Goal: Task Accomplishment & Management: Complete application form

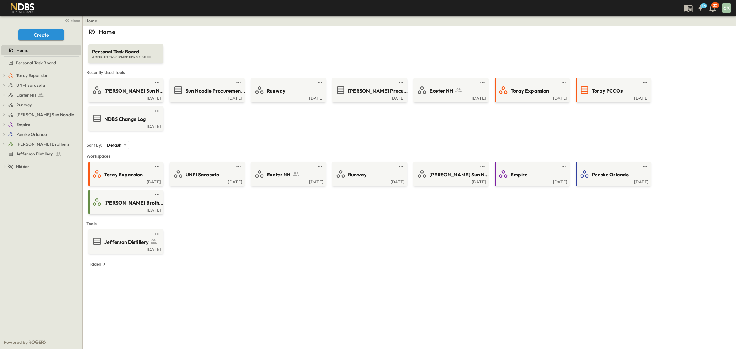
click at [306, 249] on div "Jefferson Distillery [DATE]" at bounding box center [409, 241] width 645 height 25
click at [438, 128] on div "[PERSON_NAME] Sun Noodle [DATE] Sun Noodle Procurement Log [DATE] Runway [DATE]…" at bounding box center [409, 104] width 645 height 53
click at [76, 154] on icon "test" at bounding box center [78, 154] width 6 height 6
click at [22, 212] on div "Toray Expansion Toray PCCOs Toray Expansion Procurement UNFI [GEOGRAPHIC_DATA] …" at bounding box center [41, 202] width 83 height 266
click at [29, 153] on span "Jefferson Distillery" at bounding box center [34, 154] width 37 height 6
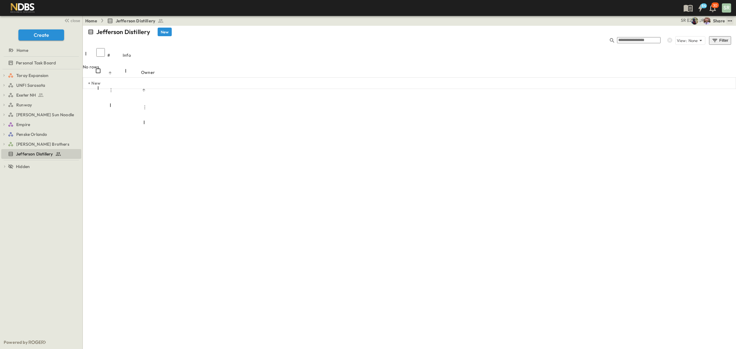
click at [729, 20] on icon "test" at bounding box center [730, 21] width 6 height 6
click at [31, 186] on div "Toray Expansion Toray PCCOs Toray Expansion Procurement UNFI Sarasota UNFI Sara…" at bounding box center [41, 202] width 83 height 266
click at [37, 37] on button "Create" at bounding box center [41, 34] width 46 height 11
click at [37, 54] on li "Workspace" at bounding box center [55, 54] width 48 height 8
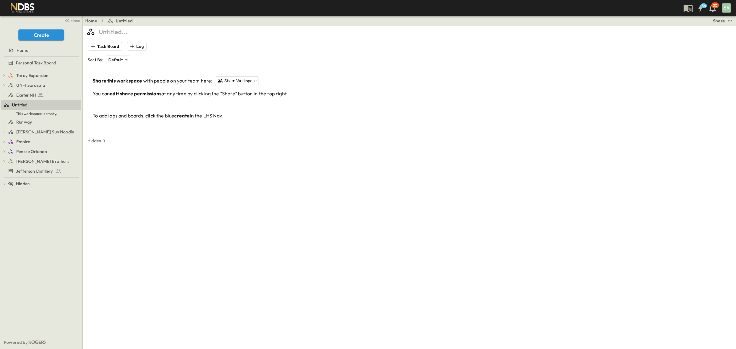
click at [121, 30] on p "Untitled..." at bounding box center [113, 32] width 29 height 9
type input "**********"
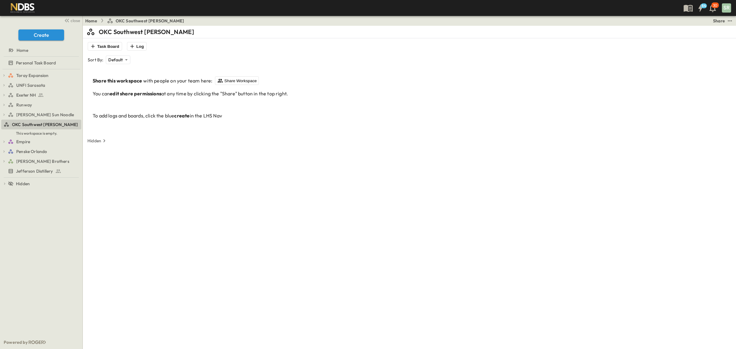
click at [199, 64] on div "Sort By: Default ******** ​" at bounding box center [410, 60] width 645 height 9
click at [138, 46] on button "Log" at bounding box center [137, 46] width 20 height 9
click at [152, 65] on div "NDBS Procurement" at bounding box center [171, 64] width 57 height 6
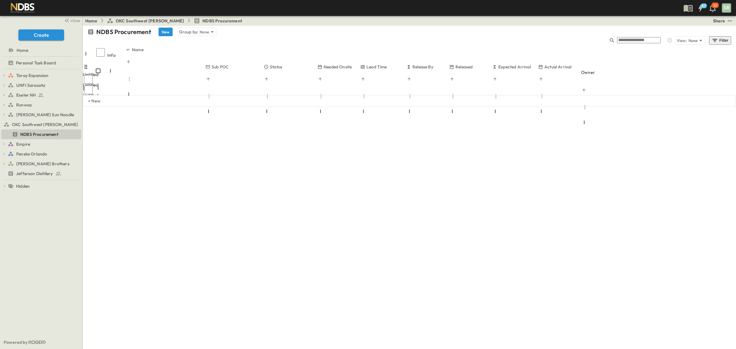
click at [156, 96] on div "Enter Material" at bounding box center [122, 99] width 77 height 6
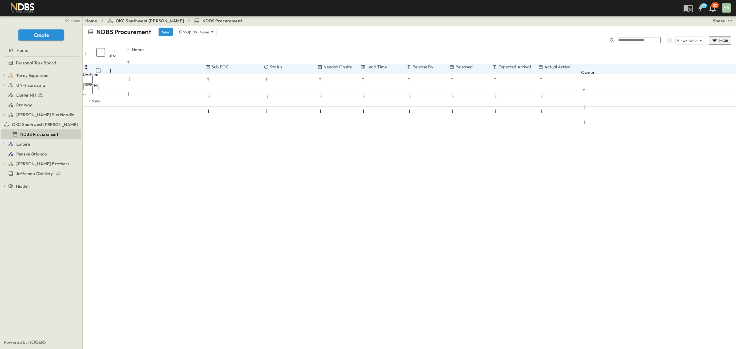
type input "*"
type input "**********"
click at [201, 105] on div "**********" at bounding box center [409, 93] width 653 height 92
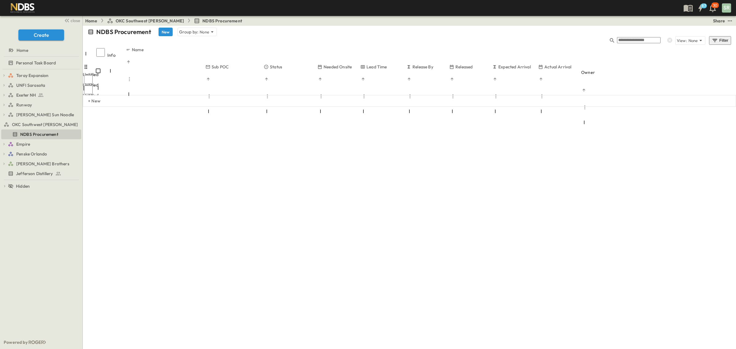
click at [229, 96] on span "Add Contact" at bounding box center [219, 99] width 25 height 6
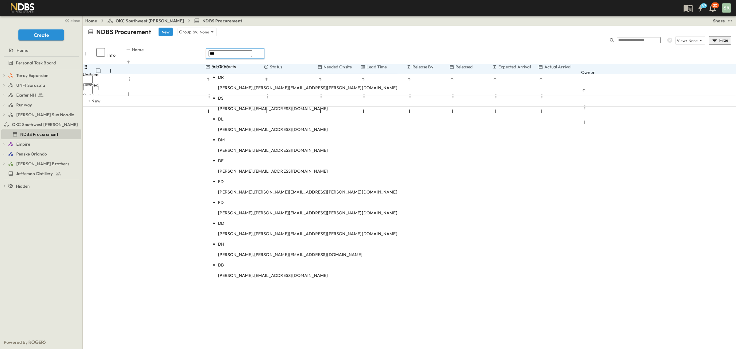
type input "***"
click at [240, 85] on p "[PERSON_NAME], [PERSON_NAME][EMAIL_ADDRESS][PERSON_NAME][DOMAIN_NAME]" at bounding box center [307, 88] width 179 height 6
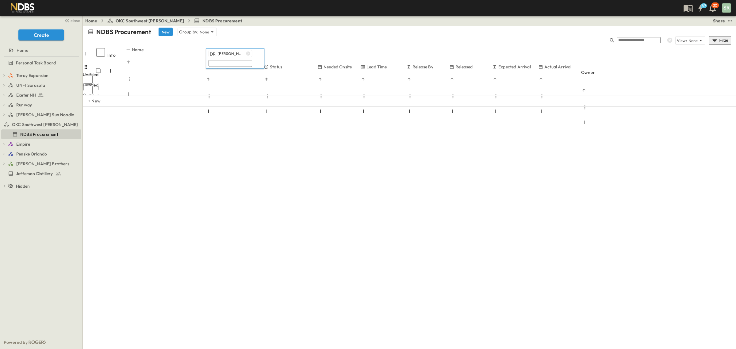
click at [289, 64] on div "Status" at bounding box center [291, 75] width 54 height 23
click at [259, 106] on div at bounding box center [233, 106] width 54 height 1
click at [281, 107] on span "Released" at bounding box center [281, 109] width 15 height 5
click at [352, 95] on div "+ New" at bounding box center [409, 101] width 653 height 12
click at [247, 127] on span "Add Date" at bounding box center [238, 130] width 19 height 6
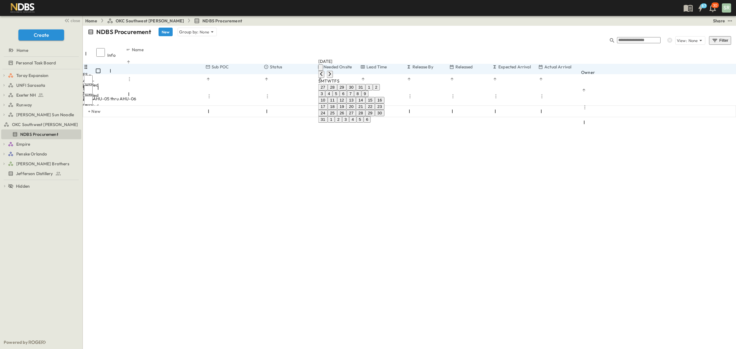
click at [481, 139] on div "NDBS Procurement New Group by: None View: None Filter Info Name Sub POC Status …" at bounding box center [409, 82] width 653 height 113
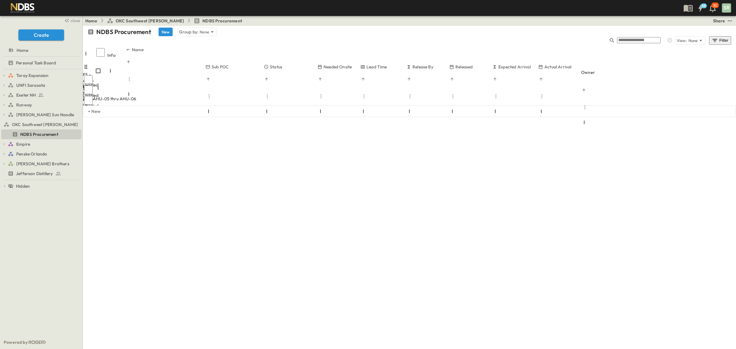
click at [252, 168] on div at bounding box center [229, 168] width 46 height 1
click at [507, 72] on icon "Next month" at bounding box center [504, 74] width 5 height 5
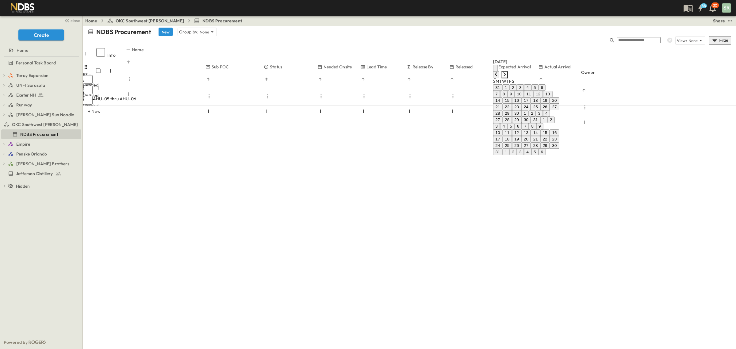
click at [507, 72] on icon "Next month" at bounding box center [504, 74] width 5 height 5
click at [528, 89] on button "1" at bounding box center [524, 87] width 7 height 6
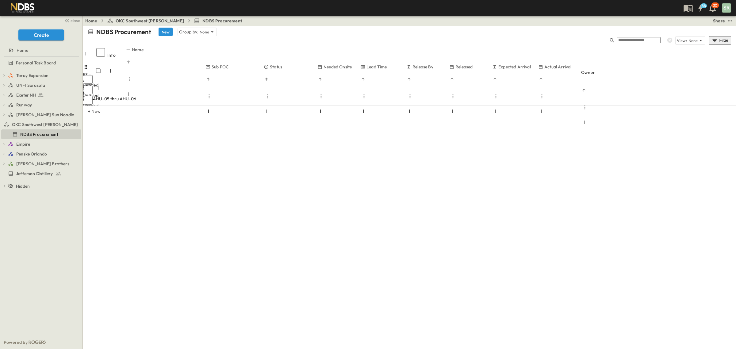
type input "**********"
click at [336, 139] on div "**********" at bounding box center [409, 82] width 653 height 113
click at [324, 93] on icon "Menu" at bounding box center [321, 96] width 6 height 6
click at [313, 70] on span "Hide column" at bounding box center [322, 73] width 24 height 6
click at [324, 94] on icon "Menu" at bounding box center [321, 97] width 6 height 6
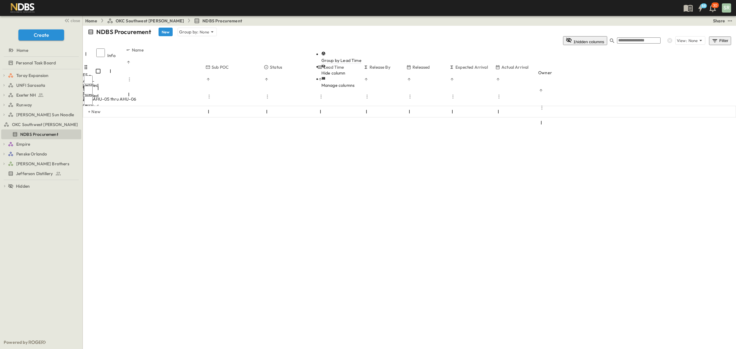
click at [321, 70] on span "Hide column" at bounding box center [333, 73] width 24 height 6
click at [324, 94] on icon "Menu" at bounding box center [321, 97] width 6 height 6
click at [327, 70] on span "Hide column" at bounding box center [330, 73] width 24 height 6
click at [324, 94] on icon "Menu" at bounding box center [321, 97] width 6 height 6
click at [327, 70] on span "Hide column" at bounding box center [333, 73] width 24 height 6
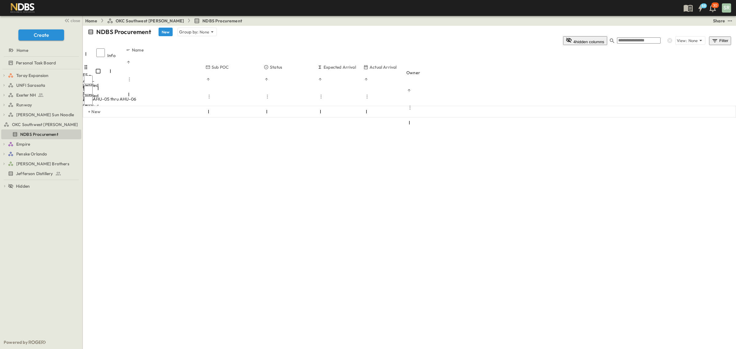
click at [383, 139] on div "NDBS Procurement New Group by: None 4 hidden columns View: None Filter Info Nam…" at bounding box center [409, 82] width 653 height 113
click at [113, 106] on span "Enter Material" at bounding box center [98, 109] width 29 height 6
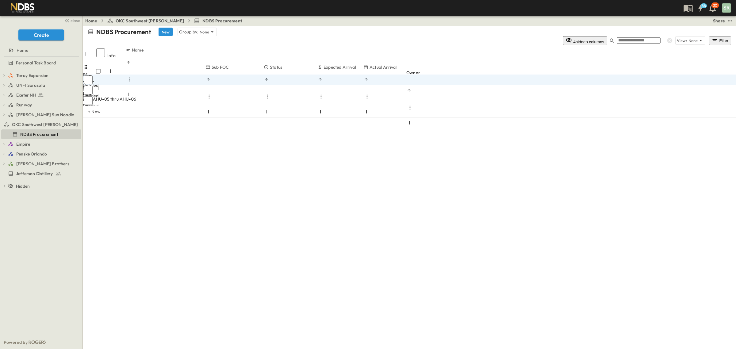
click at [126, 106] on input "**" at bounding box center [105, 109] width 44 height 6
type input "**********"
click at [220, 117] on span "Add Contact" at bounding box center [219, 120] width 25 height 6
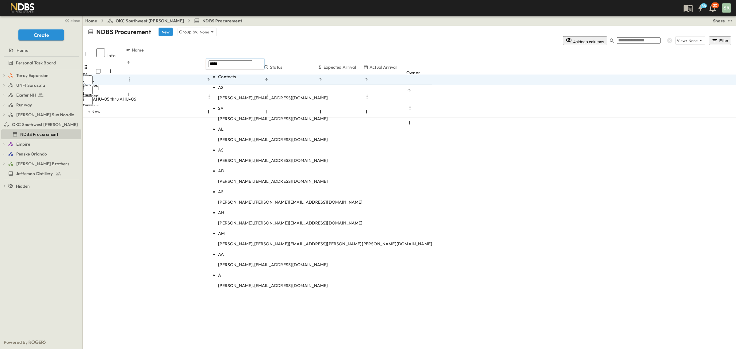
type input "*****"
click at [247, 84] on body "88 30 SR close Create Home Personal Task Board Toray Expansion Toray PCCOs Tora…" at bounding box center [368, 174] width 736 height 349
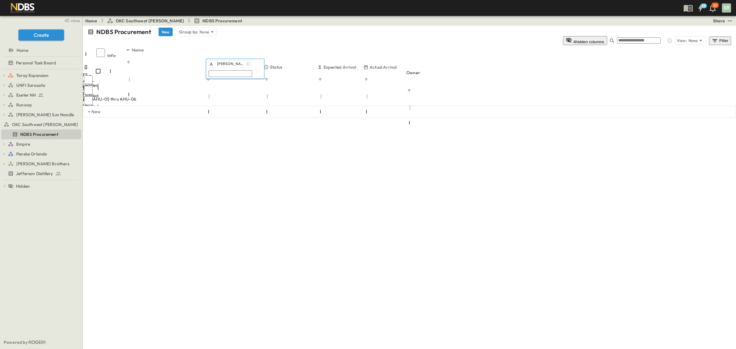
click at [259, 127] on div at bounding box center [233, 127] width 54 height 1
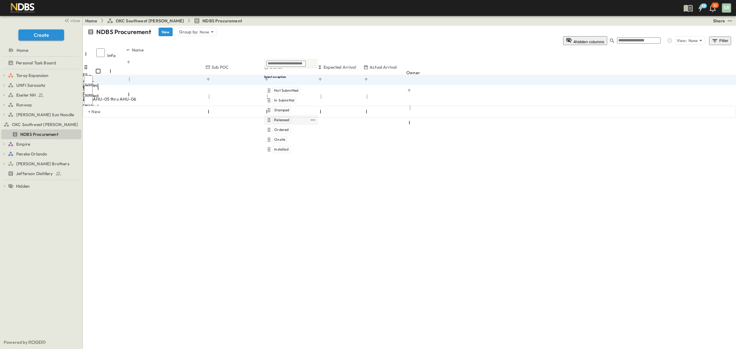
click at [280, 115] on div "Released" at bounding box center [291, 120] width 54 height 10
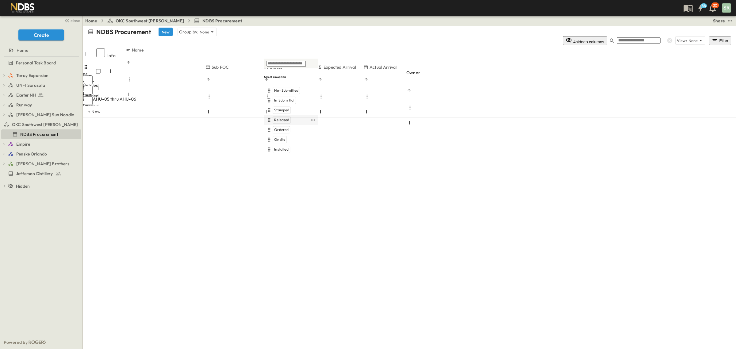
click at [280, 117] on span "Released" at bounding box center [281, 119] width 15 height 5
click at [252, 137] on div at bounding box center [229, 137] width 46 height 1
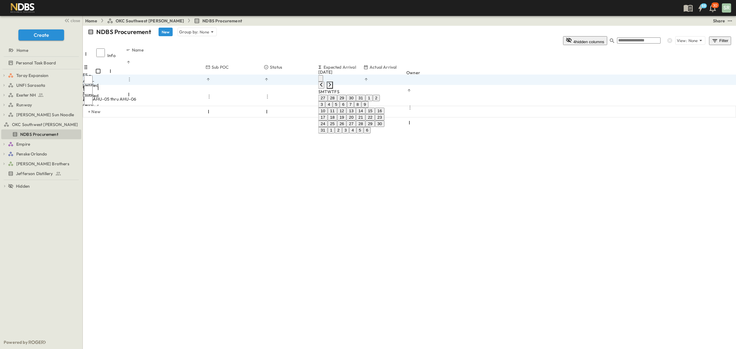
click at [331, 83] on icon "Next month" at bounding box center [330, 85] width 2 height 4
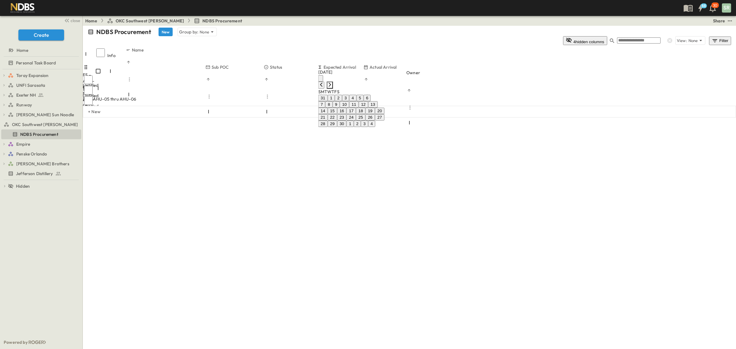
click at [331, 83] on icon "Next month" at bounding box center [330, 85] width 2 height 4
click at [347, 121] on button "21" at bounding box center [342, 117] width 10 height 6
type input "**********"
click at [236, 128] on div "**********" at bounding box center [409, 93] width 653 height 92
click at [113, 117] on span "Enter Material" at bounding box center [98, 120] width 29 height 6
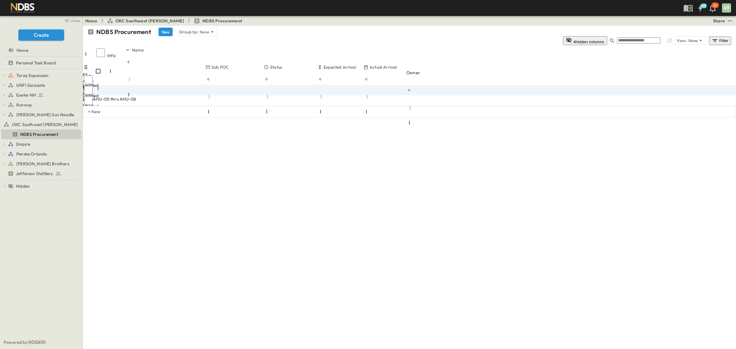
type input "***"
click at [128, 106] on span "FS - EF-06 thru EF-08" at bounding box center [106, 109] width 44 height 6
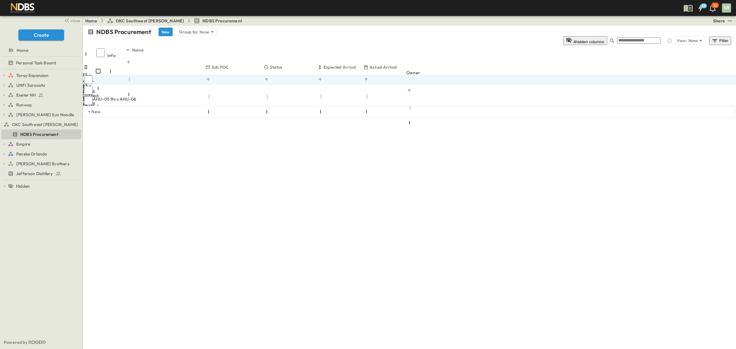
click at [126, 106] on input "**********" at bounding box center [105, 109] width 44 height 6
type input "**********"
click at [136, 96] on span "FS - AHU-05 thru AHU-06" at bounding box center [110, 99] width 52 height 6
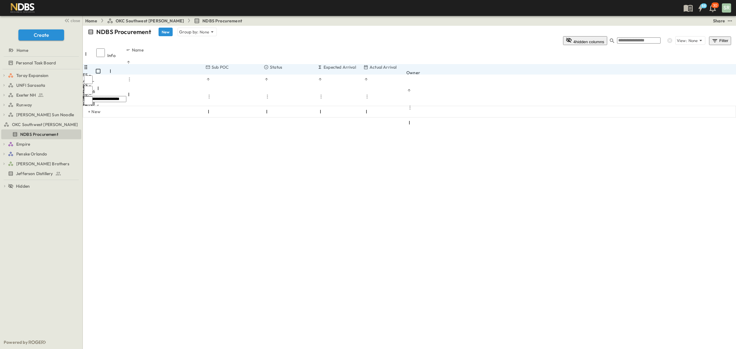
click at [126, 96] on input "**********" at bounding box center [105, 99] width 44 height 6
type input "**********"
click at [138, 117] on div "FS:" at bounding box center [122, 120] width 77 height 6
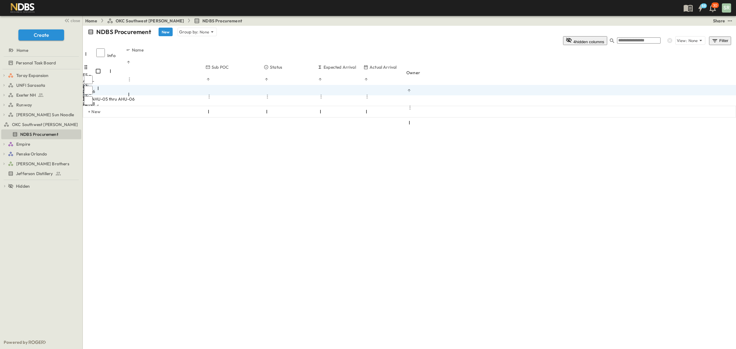
click at [126, 117] on input "***" at bounding box center [105, 120] width 44 height 6
type input "**********"
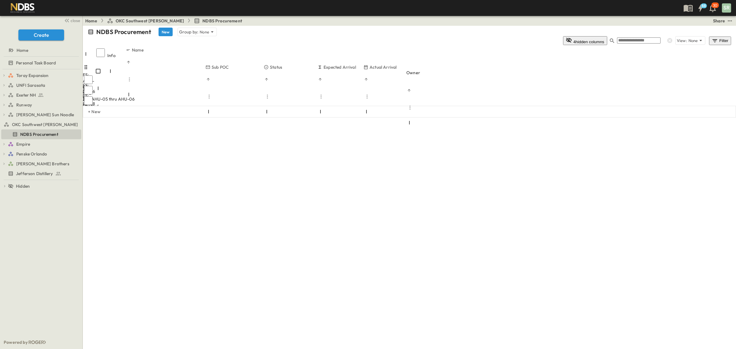
click at [232, 117] on div "A [PERSON_NAME]" at bounding box center [237, 120] width 42 height 7
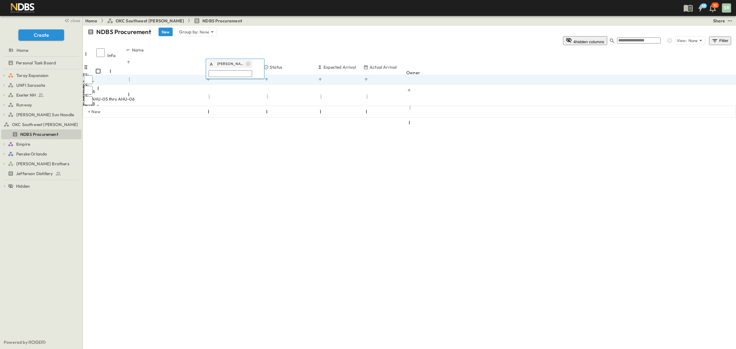
click at [246, 65] on icon "button" at bounding box center [248, 64] width 4 height 4
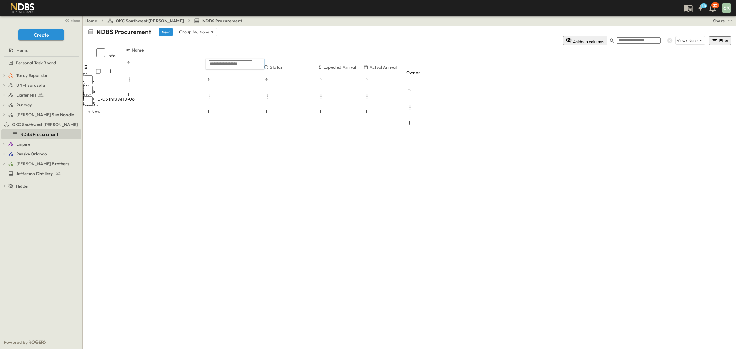
click at [231, 65] on input "text" at bounding box center [231, 63] width 44 height 7
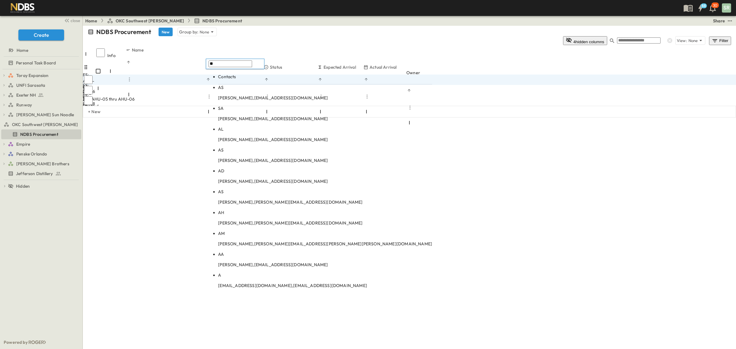
type input "**"
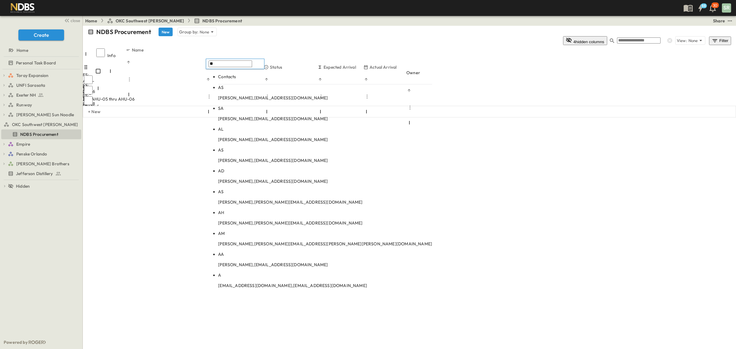
click at [250, 95] on p "[PERSON_NAME], [EMAIL_ADDRESS][DOMAIN_NAME]" at bounding box center [325, 98] width 214 height 6
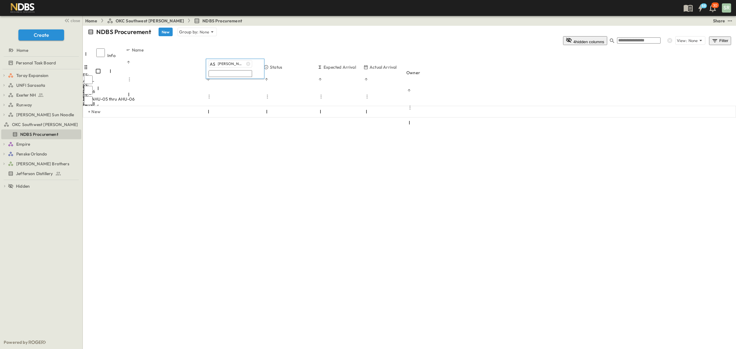
click at [228, 71] on input "text" at bounding box center [231, 73] width 44 height 7
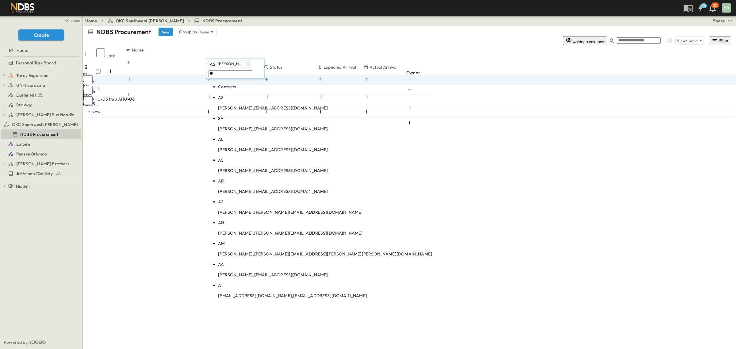
type input "**"
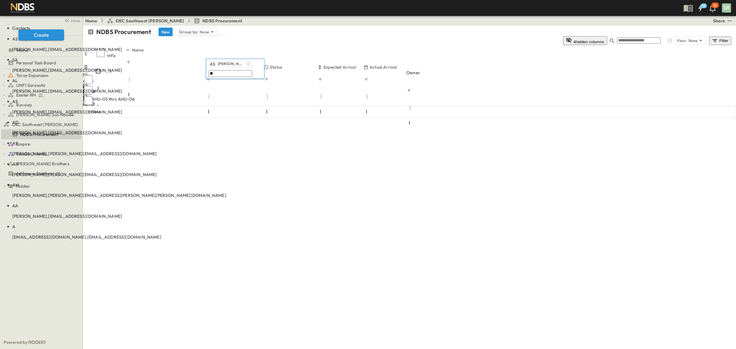
click at [234, 94] on body "88 30 SR close Create Home Personal Task Board Toray Expansion Toray PCCOs Tora…" at bounding box center [368, 174] width 736 height 349
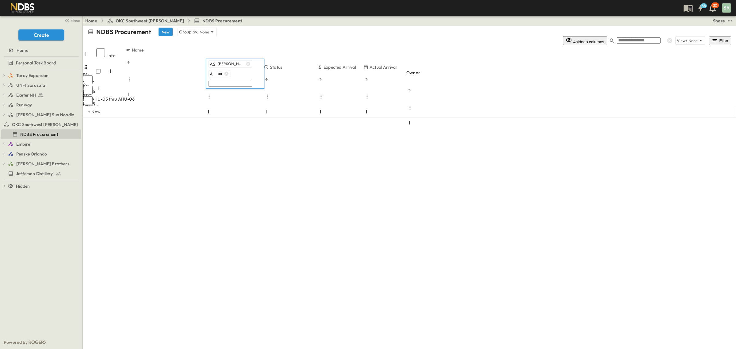
click at [227, 75] on icon "button" at bounding box center [227, 74] width 4 height 4
click at [226, 73] on input "text" at bounding box center [231, 73] width 44 height 7
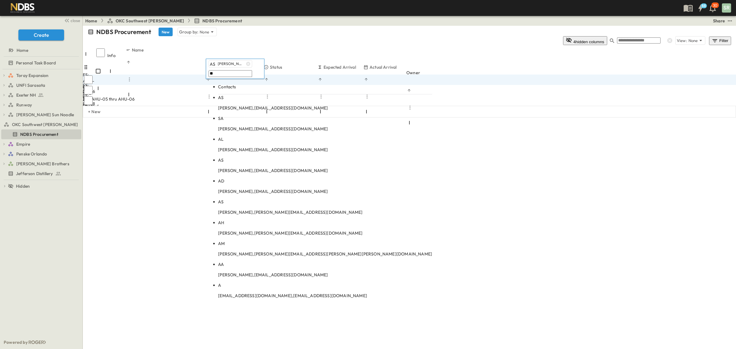
type input "**"
click at [236, 105] on p "[PERSON_NAME], [EMAIL_ADDRESS][DOMAIN_NAME]" at bounding box center [325, 108] width 214 height 6
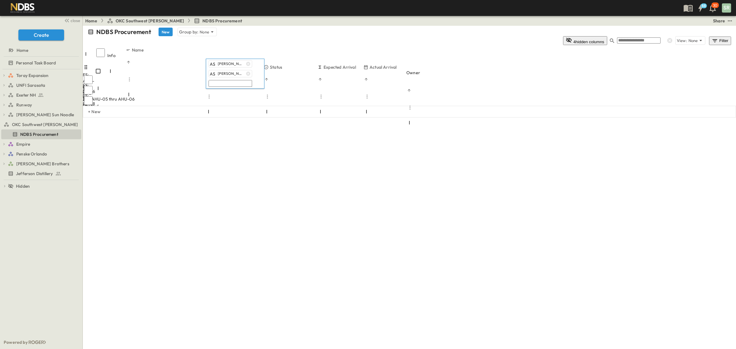
click at [297, 127] on div "Info Name Sub POC Status Expected Arrival Actual Arrival Owner FS: AHU-05 thru …" at bounding box center [409, 93] width 653 height 92
click at [259, 137] on div at bounding box center [233, 137] width 54 height 1
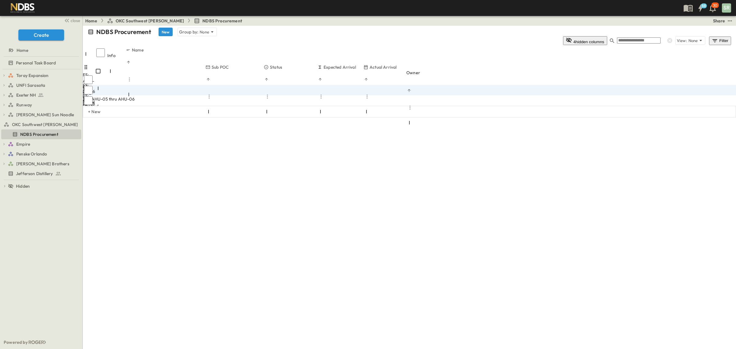
click at [245, 118] on span "[PERSON_NAME]" at bounding box center [239, 120] width 29 height 5
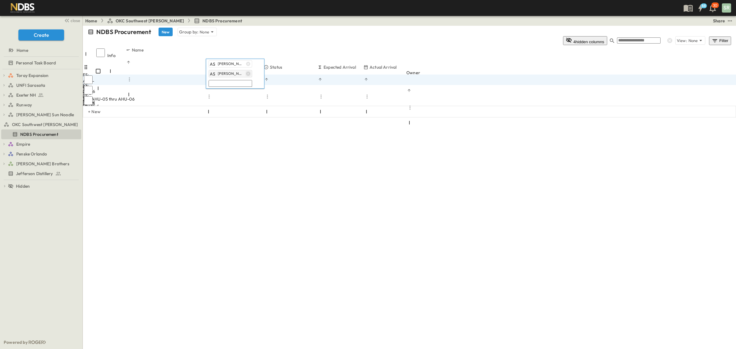
click at [249, 72] on icon "button" at bounding box center [248, 74] width 4 height 4
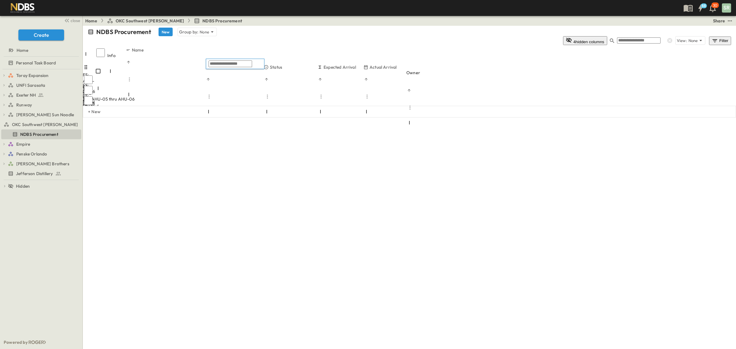
click at [239, 106] on div "+ New" at bounding box center [409, 112] width 653 height 12
click at [228, 127] on span "Add Contact" at bounding box center [219, 130] width 25 height 6
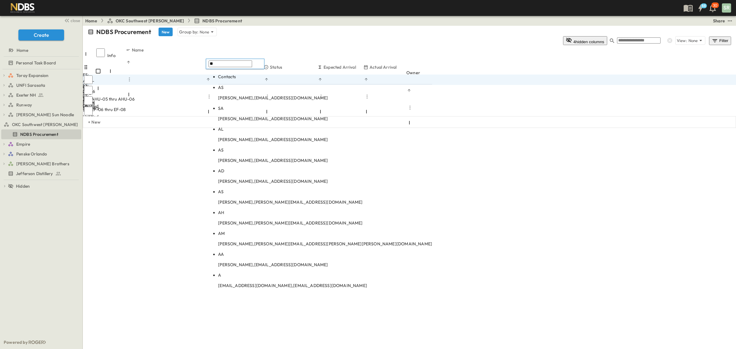
type input "**"
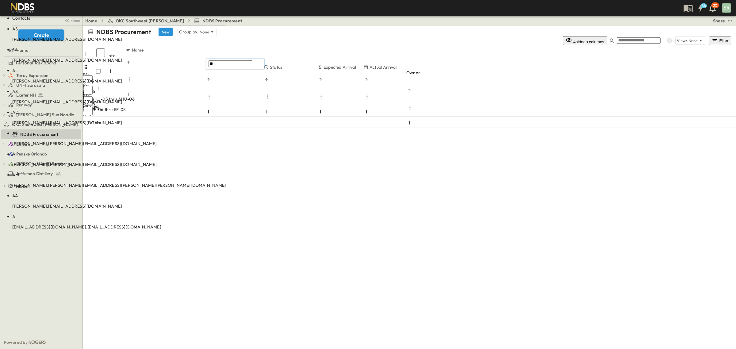
click at [226, 42] on p "[PERSON_NAME], [EMAIL_ADDRESS][DOMAIN_NAME]" at bounding box center [119, 39] width 214 height 6
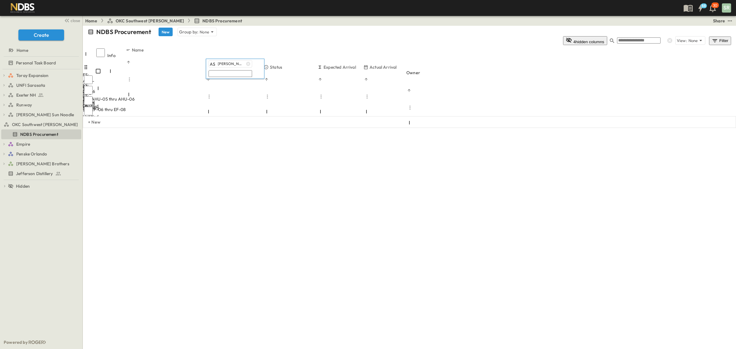
click at [287, 124] on div "Info Name Sub POC Status Expected Arrival Actual Arrival Owner FS: AHU-05 thru …" at bounding box center [409, 93] width 653 height 92
click at [234, 137] on div "Add Contact" at bounding box center [235, 140] width 58 height 7
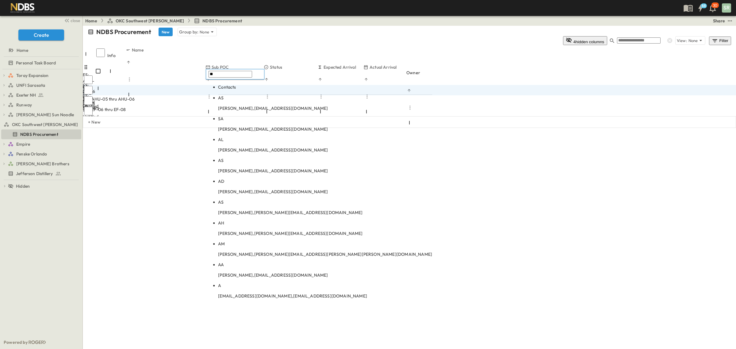
type input "**"
click at [240, 105] on p "[PERSON_NAME], [EMAIL_ADDRESS][DOMAIN_NAME]" at bounding box center [325, 108] width 214 height 6
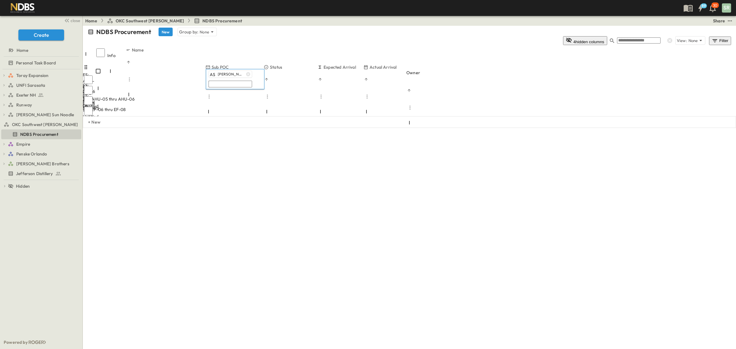
click at [269, 139] on div "NDBS Procurement New Group by: None 4 hidden columns View: None Filter Info Nam…" at bounding box center [409, 82] width 653 height 113
click at [259, 148] on div at bounding box center [233, 148] width 54 height 1
click at [281, 128] on span "Released" at bounding box center [281, 130] width 15 height 5
click at [252, 158] on div at bounding box center [229, 158] width 46 height 1
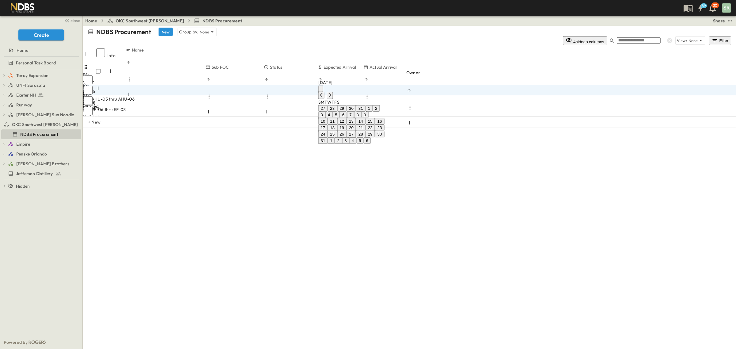
click at [385, 88] on div "[DATE]" at bounding box center [351, 89] width 66 height 20
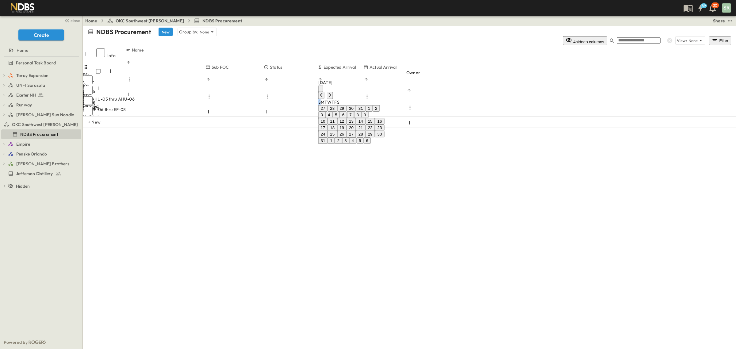
click at [385, 88] on div "[DATE]" at bounding box center [351, 89] width 66 height 20
click at [332, 93] on icon "Next month" at bounding box center [330, 95] width 5 height 5
click at [347, 131] on button "21" at bounding box center [342, 128] width 10 height 6
type input "**********"
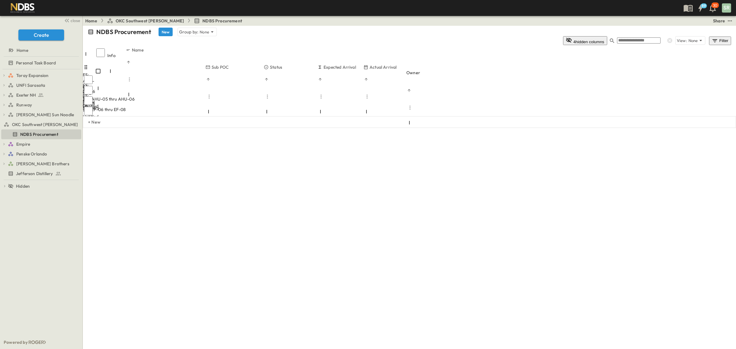
click at [289, 139] on div "**********" at bounding box center [409, 82] width 653 height 113
click at [113, 127] on span "Enter Material" at bounding box center [98, 130] width 29 height 6
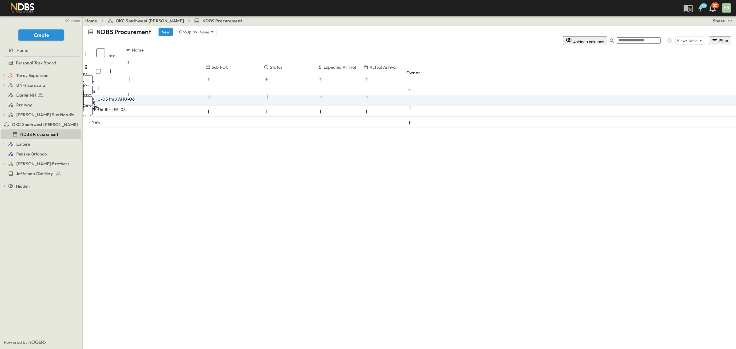
type input "**********"
click at [219, 148] on span "Add Contact" at bounding box center [219, 151] width 25 height 6
click at [219, 83] on input "text" at bounding box center [231, 84] width 44 height 7
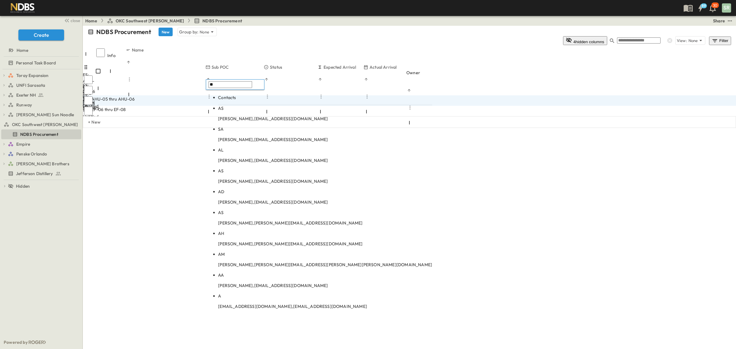
type input "**"
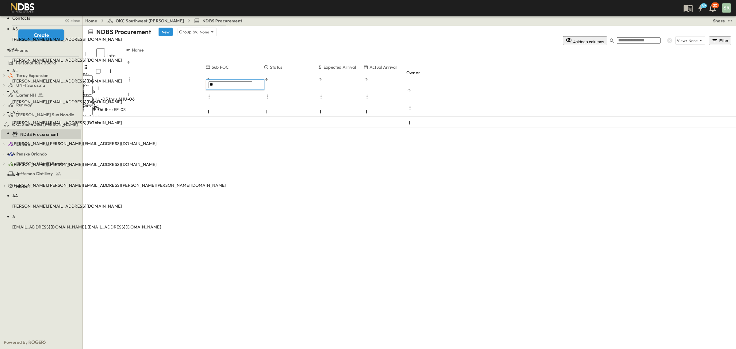
click at [219, 106] on body "89 30 SR close Create Home Personal Task Board Toray Expansion Toray PCCOs Tora…" at bounding box center [368, 174] width 736 height 349
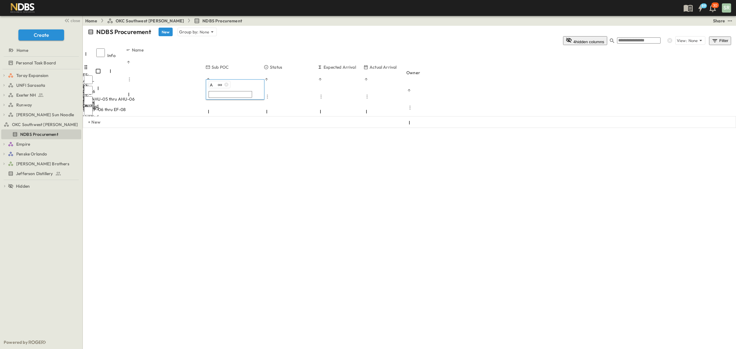
click at [286, 134] on div "NDBS Procurement New Group by: None 4 hidden columns View: None Filter Info Nam…" at bounding box center [409, 82] width 653 height 113
click at [231, 148] on div "A aa" at bounding box center [224, 151] width 16 height 7
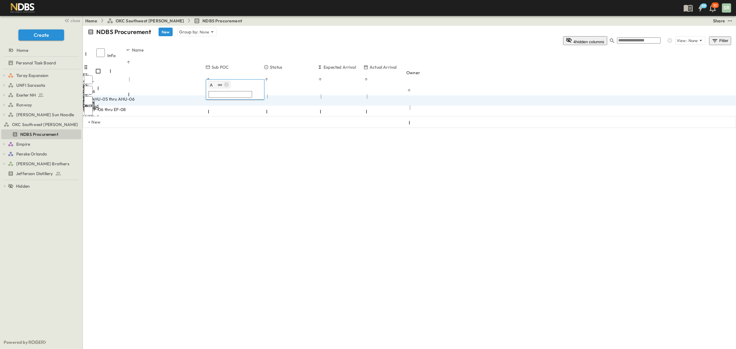
click at [227, 84] on icon "button" at bounding box center [227, 85] width 4 height 4
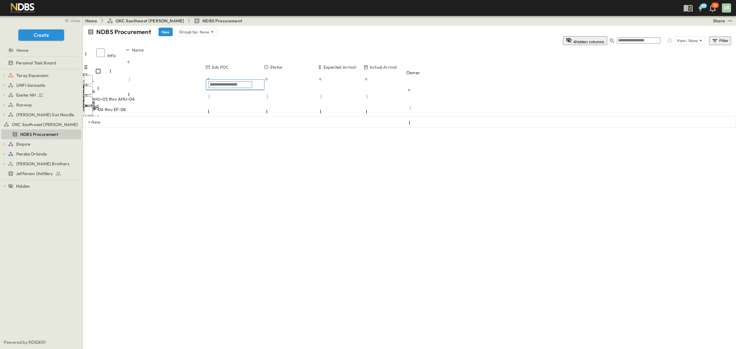
click at [267, 139] on div "NDBS Procurement New Group by: None 4 hidden columns View: None Filter Info Nam…" at bounding box center [409, 82] width 653 height 113
click at [259, 158] on div at bounding box center [233, 158] width 54 height 1
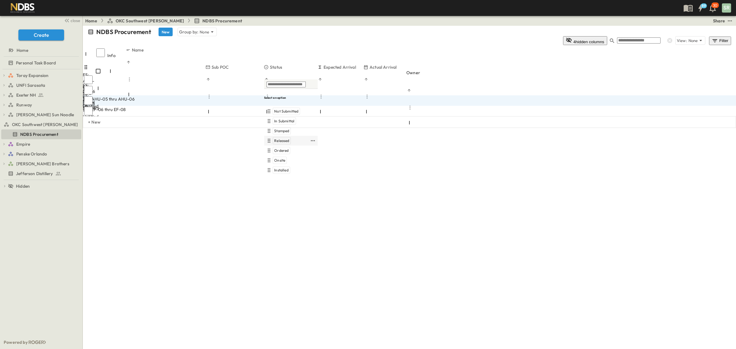
click at [279, 138] on span "Released" at bounding box center [281, 140] width 15 height 5
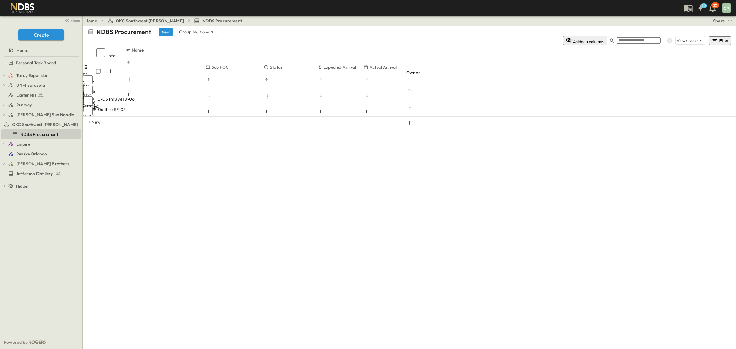
click at [252, 139] on div "NDBS Procurement New Group by: None 4 hidden columns View: None Filter Info Nam…" at bounding box center [409, 82] width 653 height 113
click at [252, 168] on div at bounding box center [229, 168] width 46 height 1
click at [332, 103] on icon "Next month" at bounding box center [330, 105] width 5 height 5
click at [366, 141] on button "25" at bounding box center [361, 138] width 10 height 6
type input "**********"
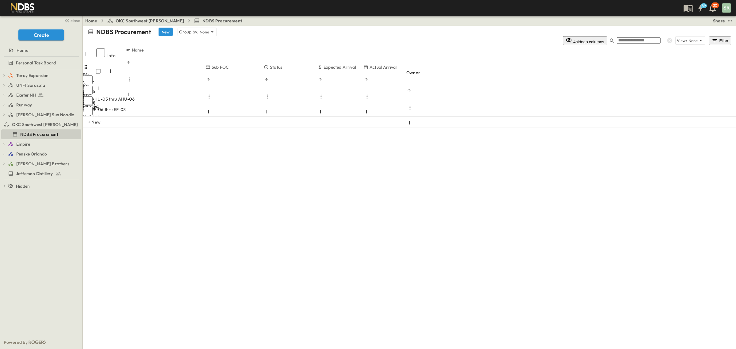
click at [226, 139] on div "**********" at bounding box center [409, 82] width 653 height 113
click at [229, 148] on span "Add Contact" at bounding box center [219, 151] width 25 height 6
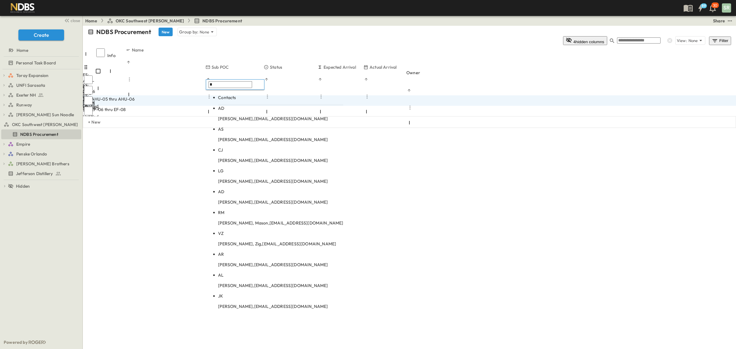
type input "*"
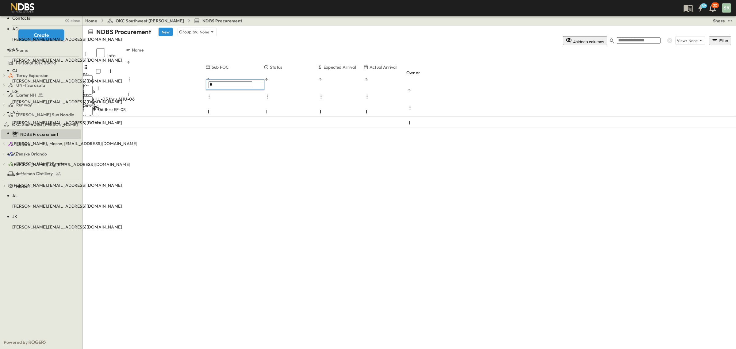
click at [137, 63] on p "[PERSON_NAME], [EMAIL_ADDRESS][DOMAIN_NAME]" at bounding box center [74, 60] width 125 height 6
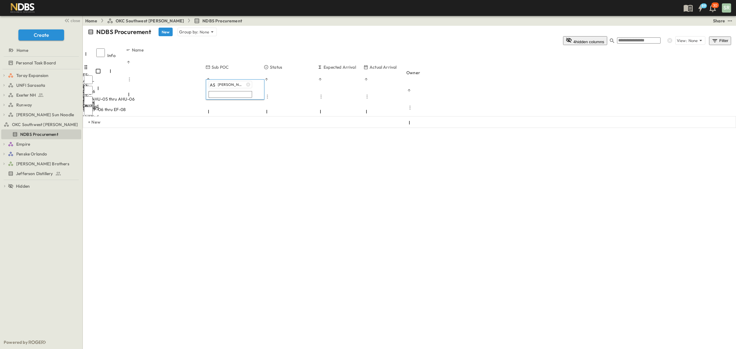
click at [258, 128] on div "Info Name Sub POC Status Expected Arrival Actual Arrival Owner FS: AHU-05 thru …" at bounding box center [409, 93] width 653 height 92
click at [113, 138] on span "Enter Material" at bounding box center [98, 141] width 29 height 6
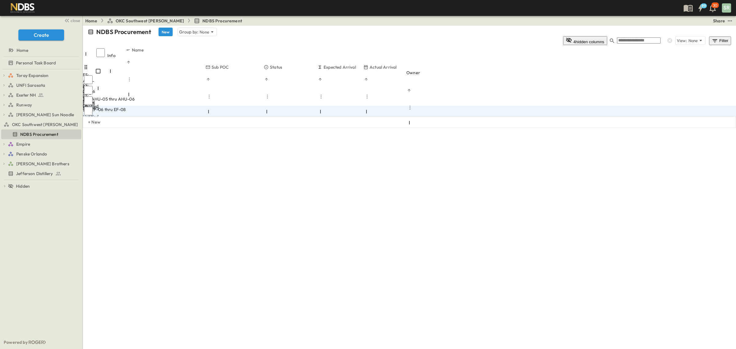
drag, startPoint x: 159, startPoint y: 94, endPoint x: 149, endPoint y: 95, distance: 10.2
click at [126, 138] on input "**********" at bounding box center [105, 141] width 44 height 6
type input "**********"
click at [222, 130] on div "**********" at bounding box center [409, 93] width 653 height 92
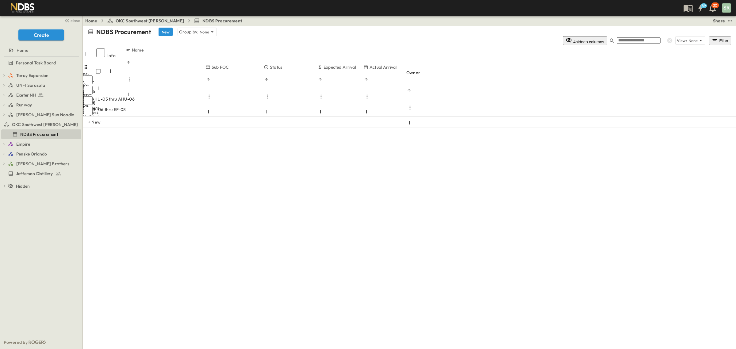
click at [216, 159] on span "Add Contact" at bounding box center [219, 162] width 25 height 6
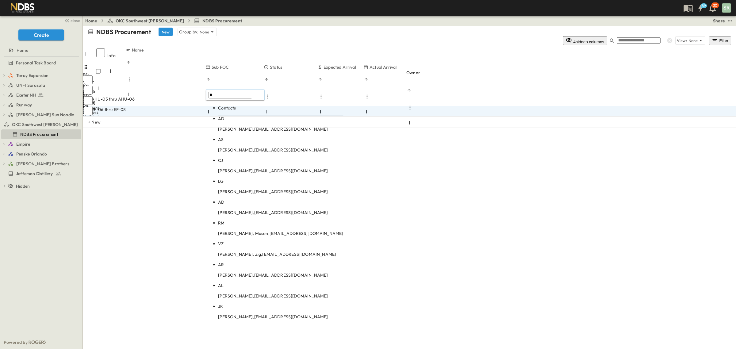
type input "*"
click at [229, 147] on p "[PERSON_NAME], [EMAIL_ADDRESS][DOMAIN_NAME]" at bounding box center [280, 150] width 125 height 6
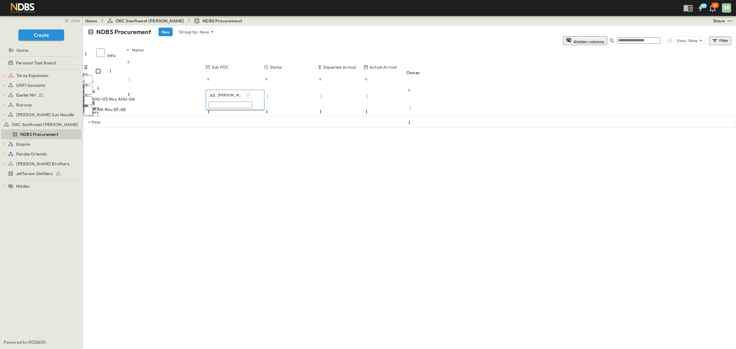
click at [284, 139] on div "NDBS Procurement New Group by: None 4 hidden columns View: None Filter Info Nam…" at bounding box center [409, 82] width 653 height 113
click at [259, 168] on div at bounding box center [233, 168] width 54 height 1
click at [282, 149] on span "Released" at bounding box center [281, 151] width 15 height 5
click at [356, 139] on div "NDBS Procurement New Group by: None 4 hidden columns View: None Filter Info Nam…" at bounding box center [409, 82] width 653 height 113
click at [252, 179] on div at bounding box center [229, 179] width 46 height 1
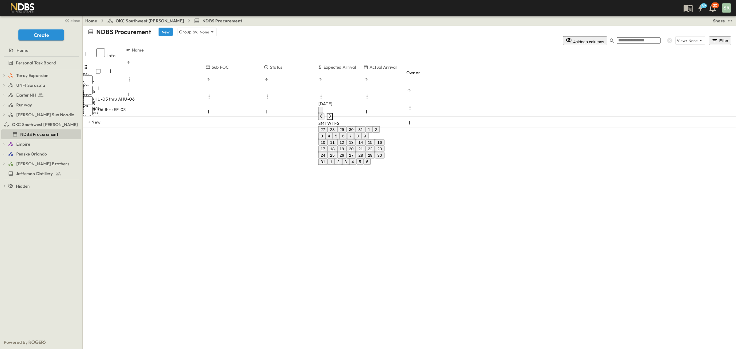
click at [332, 114] on icon "Next month" at bounding box center [330, 116] width 5 height 5
click at [375, 152] on button "26" at bounding box center [371, 149] width 10 height 6
type input "**********"
click at [223, 139] on div "**********" at bounding box center [409, 82] width 653 height 113
click at [139, 116] on div "+ New" at bounding box center [409, 122] width 653 height 12
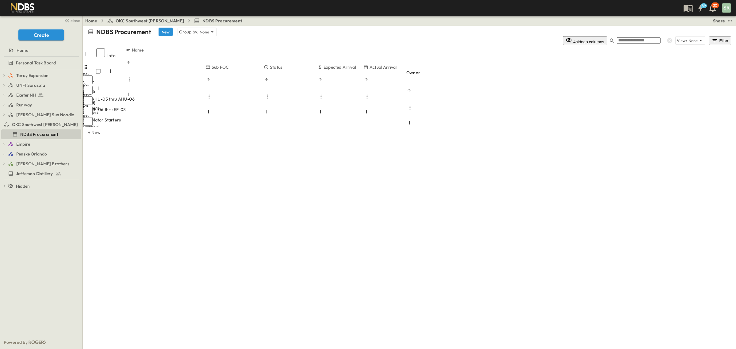
click at [113, 148] on span "Enter Material" at bounding box center [98, 151] width 29 height 6
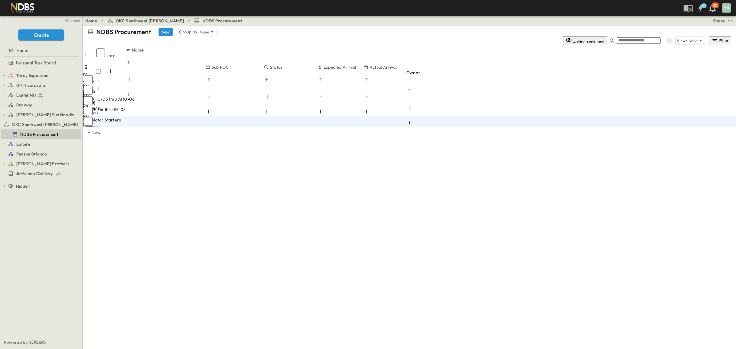
type input "**********"
click at [226, 179] on span "Add Contact" at bounding box center [219, 182] width 25 height 6
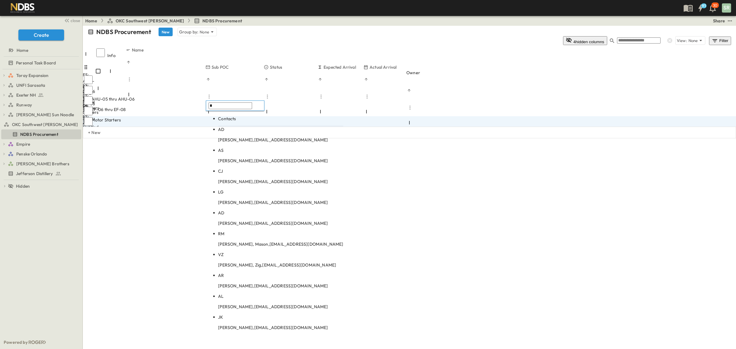
type input "*"
click at [241, 136] on body "91 30 SR close Create Home Personal Task Board Toray Expansion Toray PCCOs Tora…" at bounding box center [368, 174] width 736 height 349
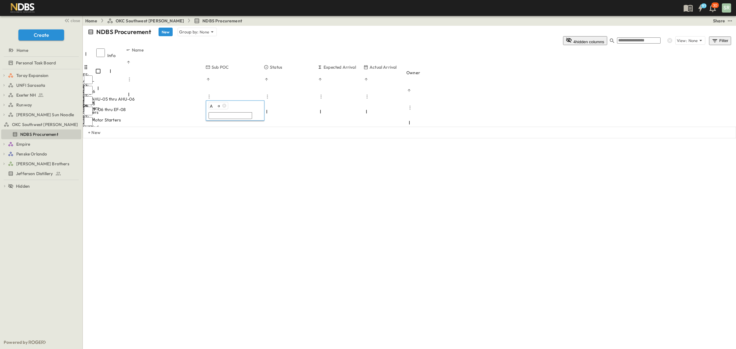
click at [304, 139] on div "NDBS Procurement New Group by: None 4 hidden columns View: None Filter Info Nam…" at bounding box center [409, 82] width 653 height 113
click at [226, 181] on span "a" at bounding box center [226, 183] width 2 height 5
click at [225, 106] on icon "button" at bounding box center [224, 105] width 5 height 5
click at [226, 106] on input "text" at bounding box center [231, 105] width 44 height 7
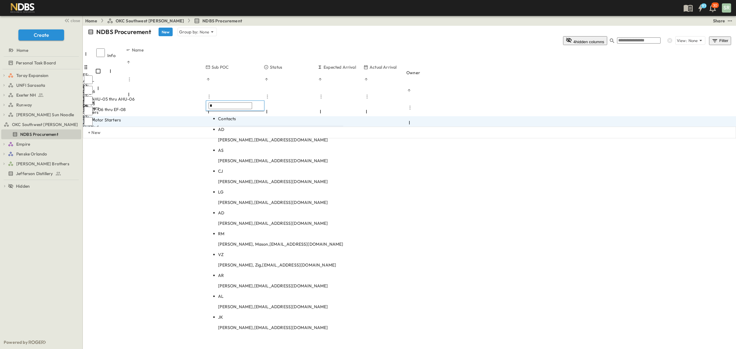
type input "*"
click at [235, 158] on p "[PERSON_NAME], [EMAIL_ADDRESS][DOMAIN_NAME]" at bounding box center [280, 161] width 125 height 6
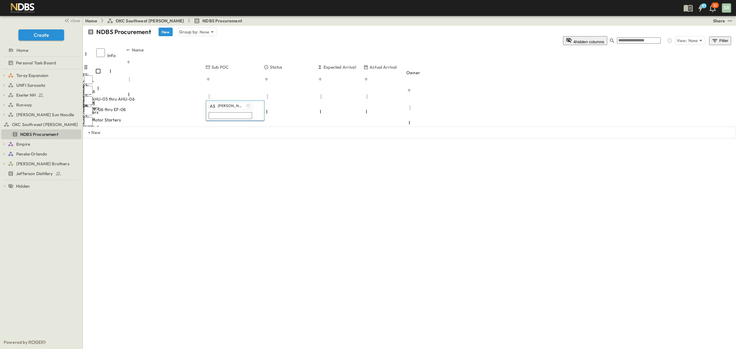
drag, startPoint x: 307, startPoint y: 135, endPoint x: 299, endPoint y: 123, distance: 14.2
click at [307, 135] on div "NDBS Procurement New Group by: None 4 hidden columns View: None Filter Info Nam…" at bounding box center [409, 82] width 653 height 113
click at [259, 189] on div at bounding box center [233, 189] width 54 height 1
drag, startPoint x: 282, startPoint y: 153, endPoint x: 361, endPoint y: 143, distance: 78.9
click at [283, 159] on span "Released" at bounding box center [281, 161] width 15 height 5
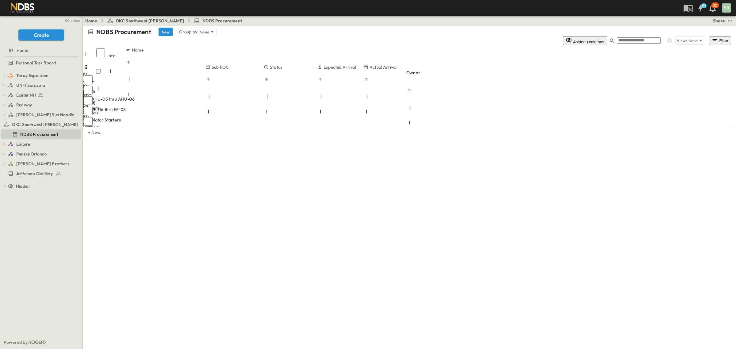
click at [384, 139] on div "NDBS Procurement New Group by: None 4 hidden columns View: None Filter Info Nam…" at bounding box center [409, 82] width 653 height 113
click at [252, 200] on div at bounding box center [229, 200] width 46 height 1
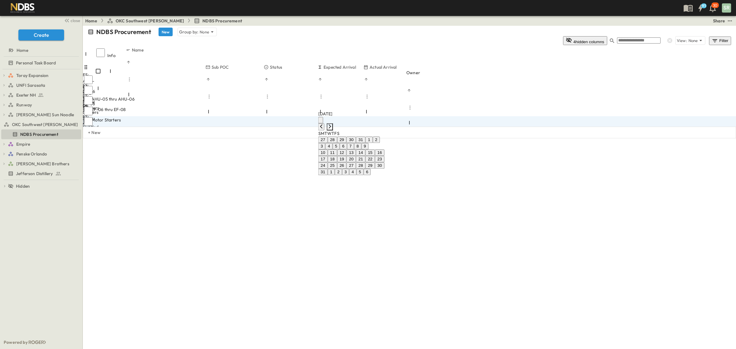
click at [332, 124] on icon "Next month" at bounding box center [330, 126] width 5 height 5
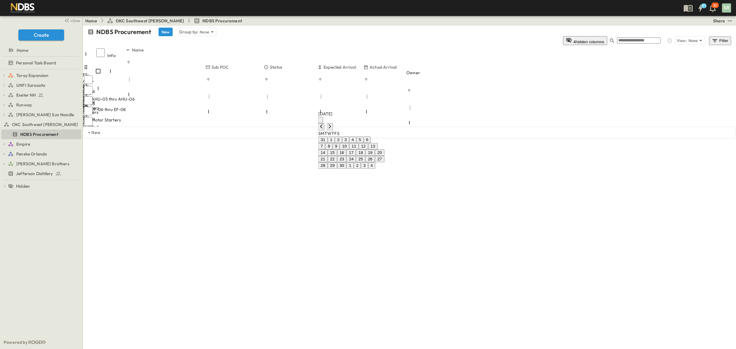
click at [375, 162] on button "26" at bounding box center [371, 159] width 10 height 6
type input "**********"
click at [259, 139] on div "**********" at bounding box center [409, 82] width 653 height 113
click at [140, 127] on div "+ New" at bounding box center [409, 133] width 653 height 12
click at [113, 159] on span "Enter Material" at bounding box center [98, 162] width 29 height 6
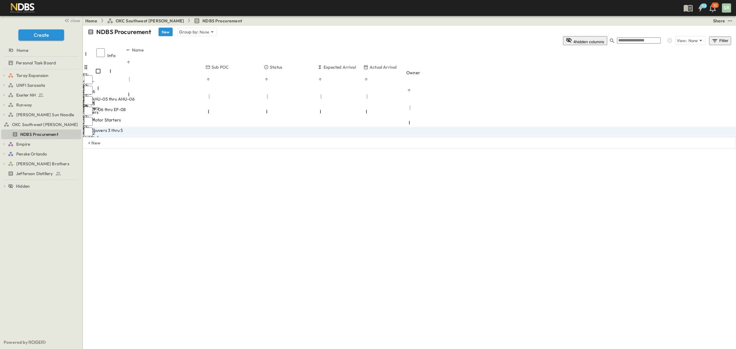
type input "**********"
click at [231, 149] on div "**********" at bounding box center [409, 87] width 653 height 123
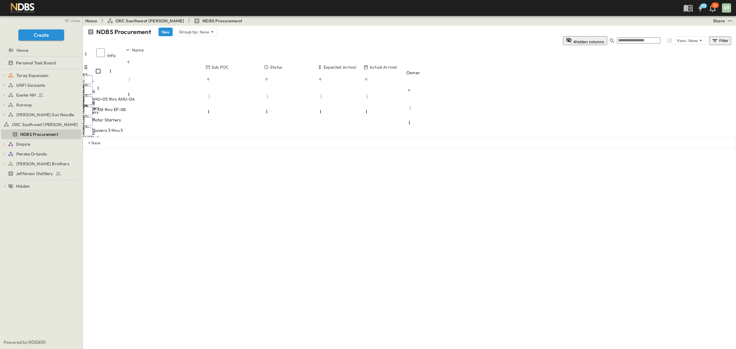
click at [228, 121] on div "FS: AHU-05 thru AHU-06 OPEN FS: AHU-05 thru AHU-06 FS: EF-06 thru EF-08 OPEN FS…" at bounding box center [409, 100] width 653 height 73
click at [226, 200] on span "Add Contact" at bounding box center [219, 203] width 25 height 6
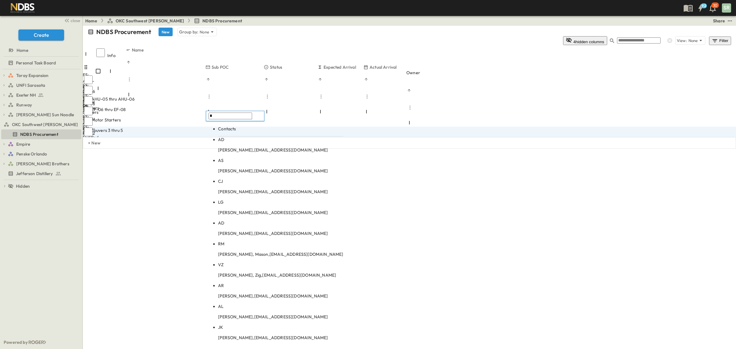
type input "*"
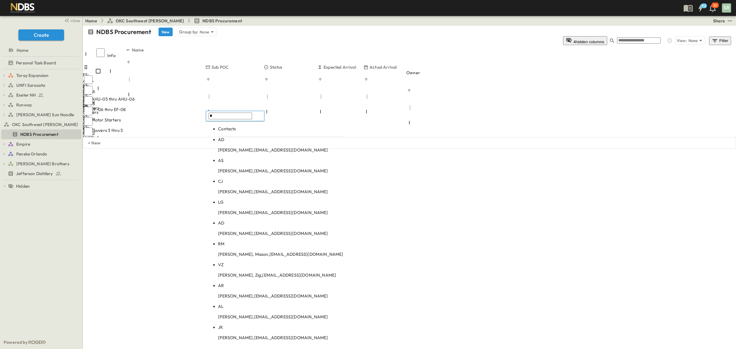
click at [226, 168] on p "[PERSON_NAME], [EMAIL_ADDRESS][DOMAIN_NAME]" at bounding box center [280, 171] width 125 height 6
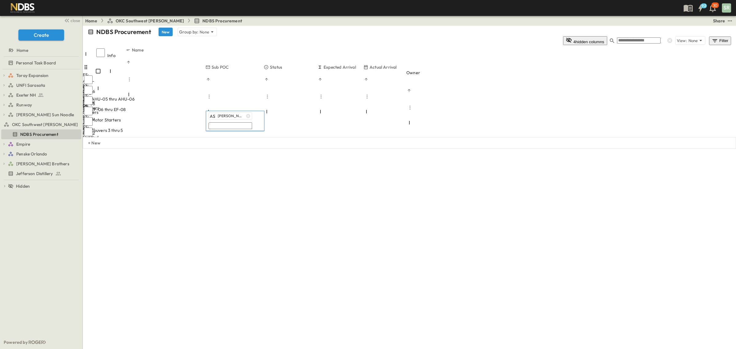
click at [340, 149] on div "NDBS Procurement New Group by: None 4 hidden columns View: None Filter Info Nam…" at bounding box center [409, 87] width 653 height 123
click at [259, 210] on div at bounding box center [233, 210] width 54 height 1
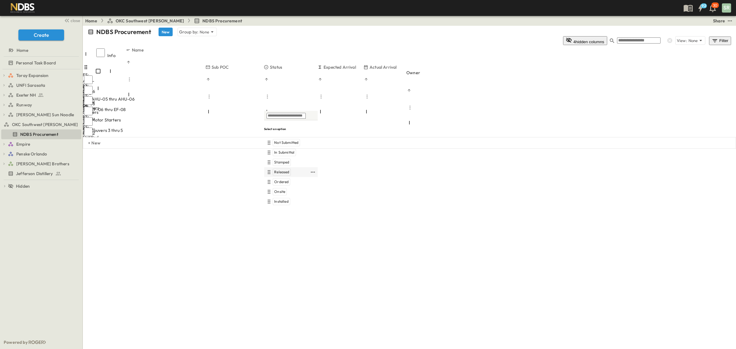
click at [281, 170] on span "Released" at bounding box center [281, 172] width 15 height 5
click at [352, 149] on div "NDBS Procurement New Group by: None 4 hidden columns View: None Filter Info Nam…" at bounding box center [409, 87] width 653 height 123
click at [252, 221] on div at bounding box center [229, 221] width 46 height 1
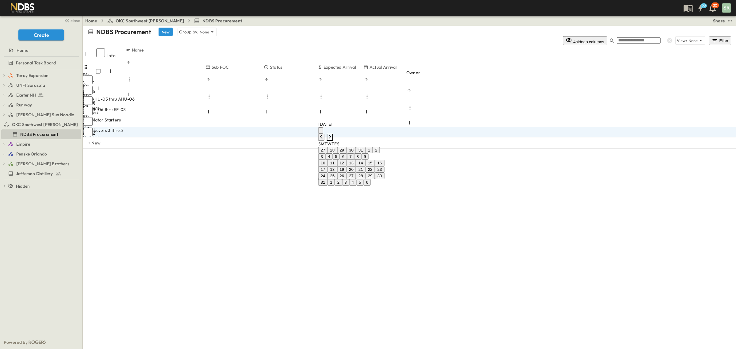
click at [331, 135] on icon "Next month" at bounding box center [330, 137] width 2 height 4
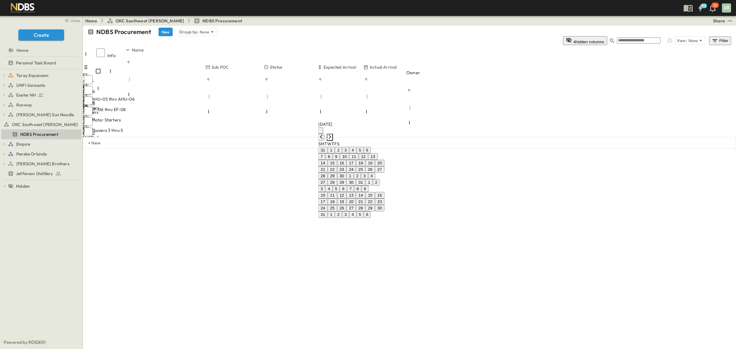
click at [331, 135] on icon "Next month" at bounding box center [330, 137] width 2 height 4
drag, startPoint x: 351, startPoint y: 186, endPoint x: 284, endPoint y: 195, distance: 67.8
click at [347, 173] on button "21" at bounding box center [342, 169] width 10 height 6
type input "**********"
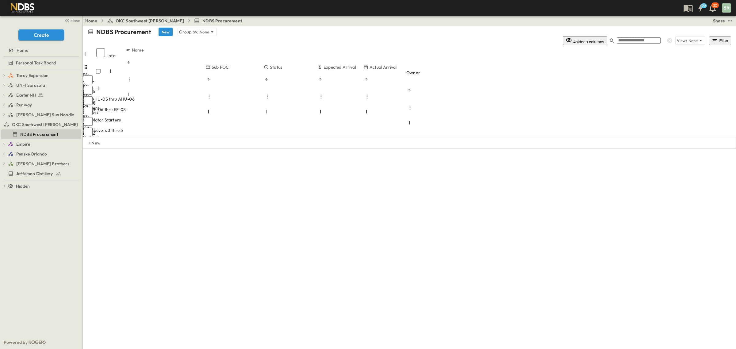
click at [276, 149] on div "**********" at bounding box center [409, 87] width 653 height 123
click at [169, 149] on div "NDBS Procurement New Group by: None 4 hidden columns View: None Filter Info Nam…" at bounding box center [409, 87] width 653 height 123
click at [92, 140] on p "+ New" at bounding box center [90, 143] width 4 height 6
click at [607, 36] on button "4 hidden columns" at bounding box center [585, 40] width 44 height 9
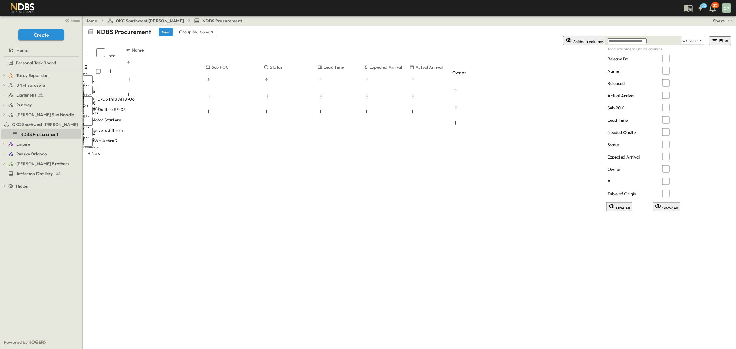
click at [439, 159] on div "NDBS Procurement New Group by: None 3 hidden columns View: None Filter Info Nam…" at bounding box center [409, 92] width 653 height 133
click at [92, 150] on p "+ New" at bounding box center [90, 153] width 4 height 6
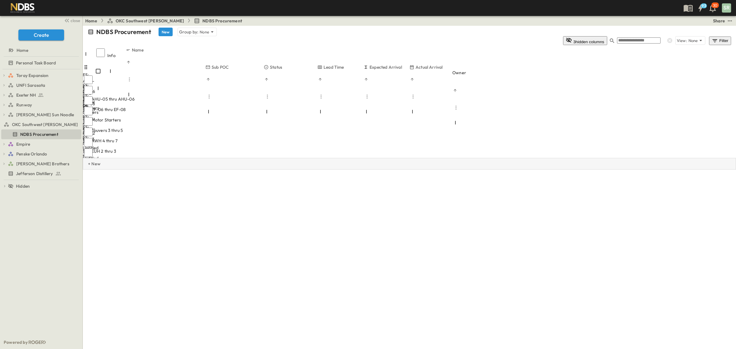
click at [100, 158] on div "+ New" at bounding box center [409, 164] width 653 height 12
click at [98, 168] on div "+ New" at bounding box center [409, 174] width 653 height 12
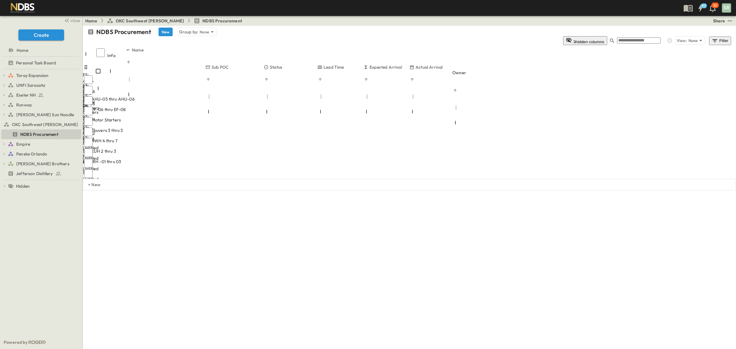
click at [113, 169] on span "Enter Material" at bounding box center [98, 172] width 29 height 6
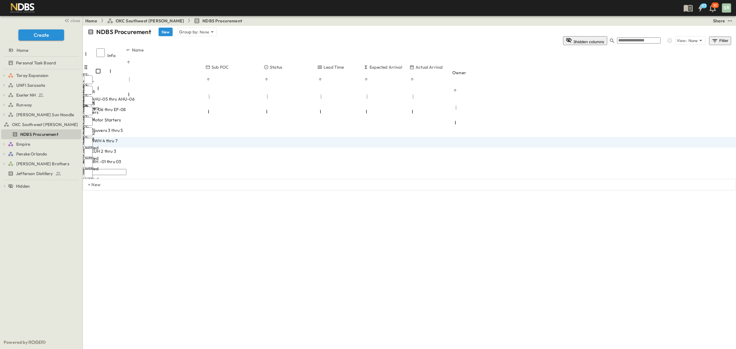
type input "*"
type input "**********"
click at [219, 252] on span "Add Contact" at bounding box center [219, 255] width 25 height 6
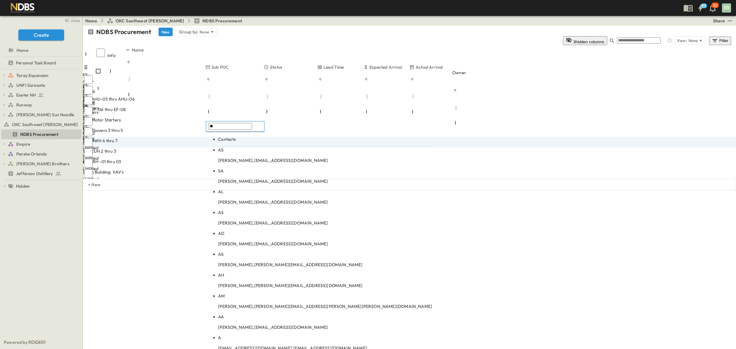
type input "**"
click at [229, 149] on body "97 30 SR close Create Home Personal Task Board Toray Expansion Toray PCCOs Tora…" at bounding box center [368, 174] width 736 height 349
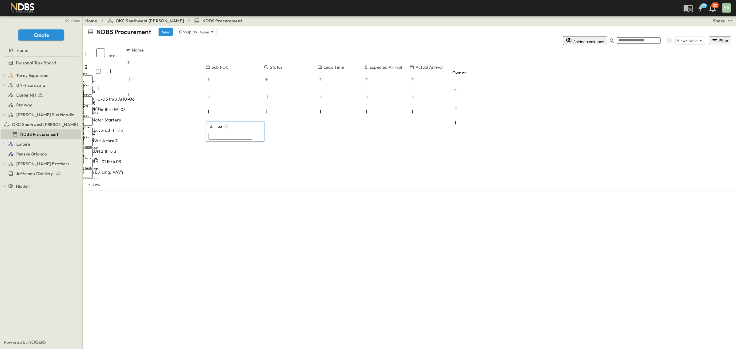
click at [302, 190] on div "NDBS Procurement New Group by: None 3 hidden columns View: None Filter Info Nam…" at bounding box center [409, 108] width 653 height 165
click at [228, 254] on span "aa" at bounding box center [227, 256] width 4 height 5
click at [225, 125] on icon "button" at bounding box center [227, 126] width 4 height 4
click at [226, 125] on input "text" at bounding box center [231, 126] width 44 height 7
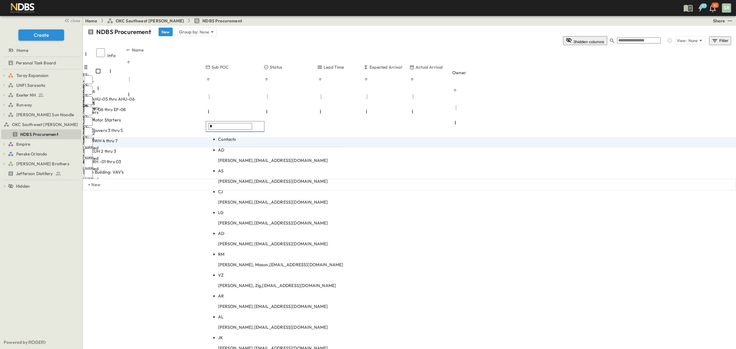
type input "*"
click at [226, 157] on body "97 30 SR close Create Home Personal Task Board Toray Expansion Toray PCCOs Tora…" at bounding box center [368, 174] width 736 height 349
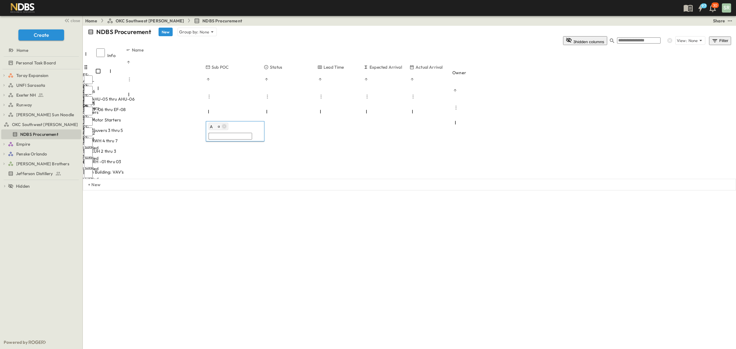
click at [222, 126] on icon "button" at bounding box center [224, 126] width 4 height 4
click at [244, 190] on div "NDBS Procurement New Group by: None 3 hidden columns View: None Filter Info Nam…" at bounding box center [409, 108] width 653 height 165
click at [259, 262] on div at bounding box center [233, 262] width 54 height 1
click at [282, 170] on span "Stamped" at bounding box center [281, 172] width 15 height 5
click at [223, 190] on div "NDBS Procurement New Group by: None 3 hidden columns View: None Filter Info Nam…" at bounding box center [409, 108] width 653 height 165
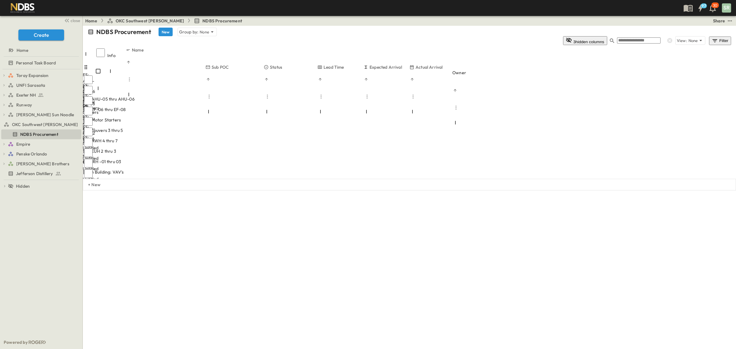
click at [224, 252] on span "Add Contact" at bounding box center [219, 255] width 25 height 6
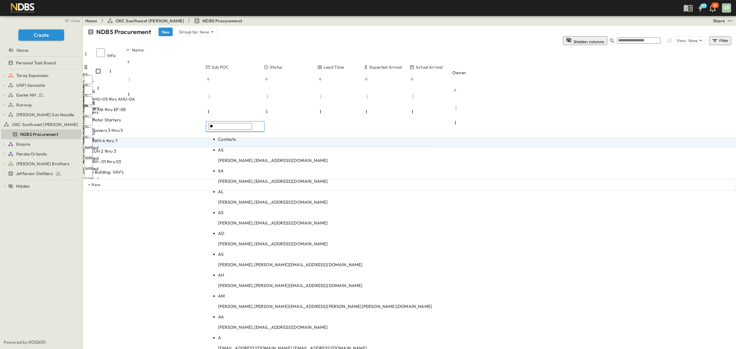
type input "**"
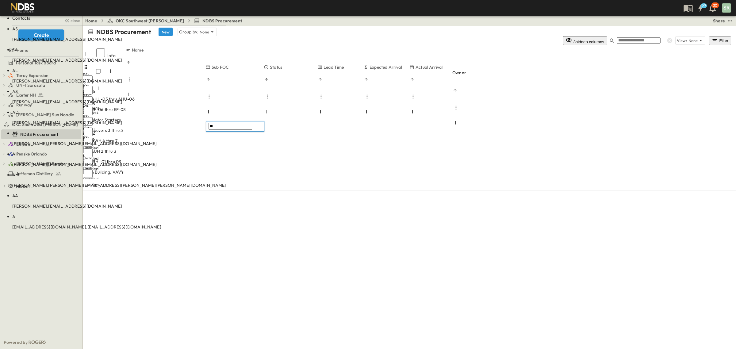
click at [226, 42] on p "[PERSON_NAME], [EMAIL_ADDRESS][DOMAIN_NAME]" at bounding box center [119, 39] width 214 height 6
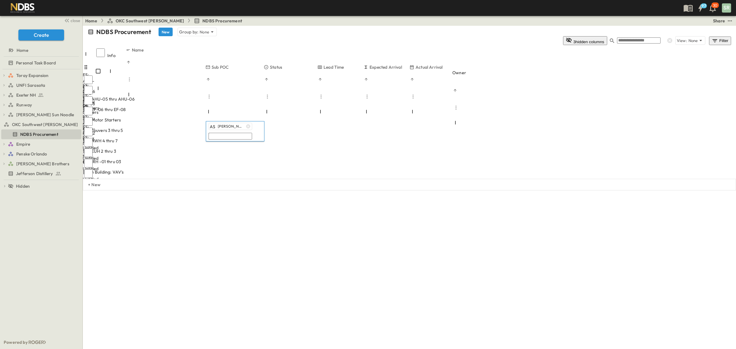
click at [281, 190] on div "NDBS Procurement New Group by: None 3 hidden columns View: None Filter Info Nam…" at bounding box center [409, 108] width 653 height 165
click at [252, 283] on div at bounding box center [229, 283] width 46 height 1
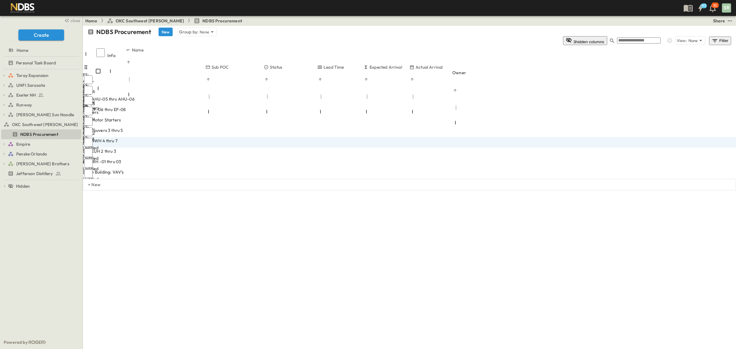
click at [252, 273] on div "Add Duration" at bounding box center [229, 276] width 46 height 7
type input "*"
click at [302, 190] on div "NDBS Procurement New Group by: None 3 hidden columns View: None Filter Info Nam…" at bounding box center [409, 108] width 653 height 165
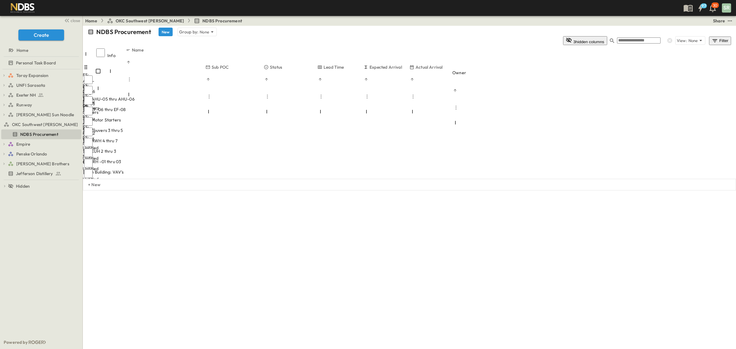
click at [113, 179] on span "Enter Material" at bounding box center [98, 182] width 29 height 6
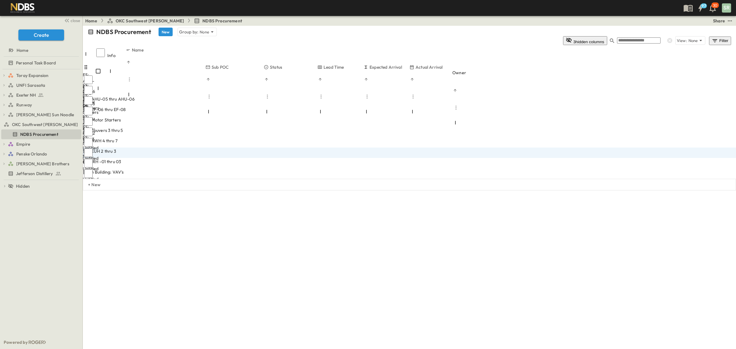
click at [126, 179] on input "**********" at bounding box center [105, 182] width 44 height 6
type input "**********"
click at [243, 190] on div "**********" at bounding box center [409, 108] width 653 height 165
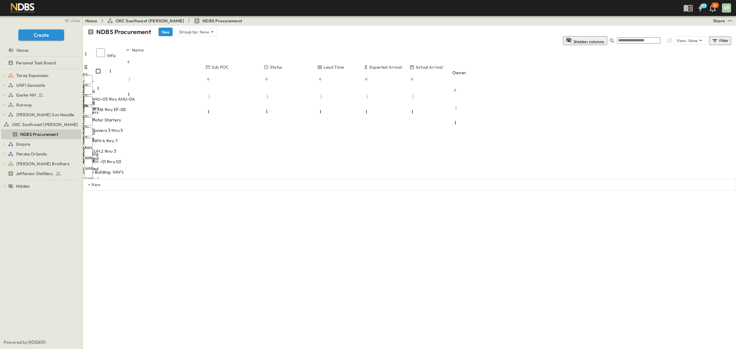
click at [161, 179] on div "Main Building:" at bounding box center [122, 182] width 77 height 6
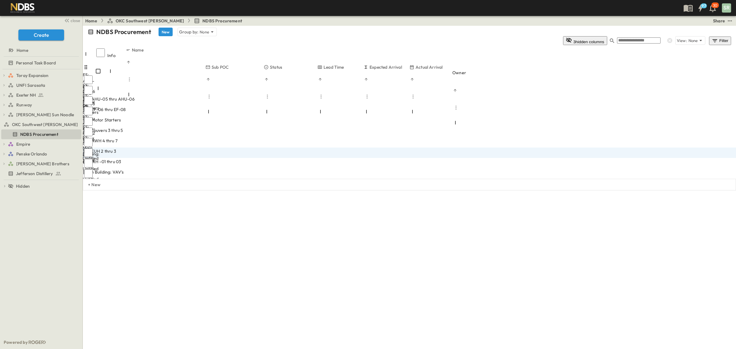
type input "**********"
click at [218, 263] on span "Add Contact" at bounding box center [219, 266] width 25 height 6
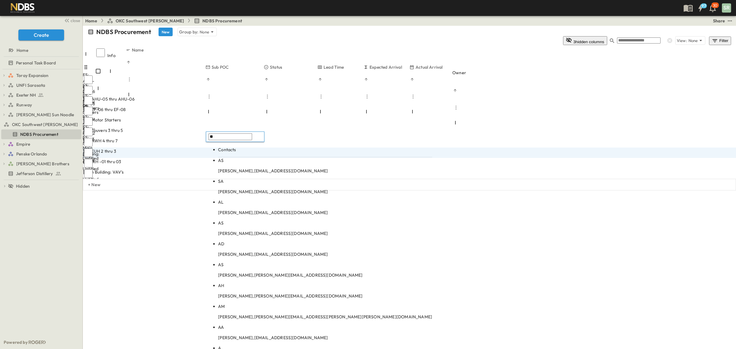
type input "**"
click at [234, 159] on body "97 30 SR close Create Home Personal Task Board Toray Expansion Toray PCCOs Tora…" at bounding box center [368, 174] width 736 height 349
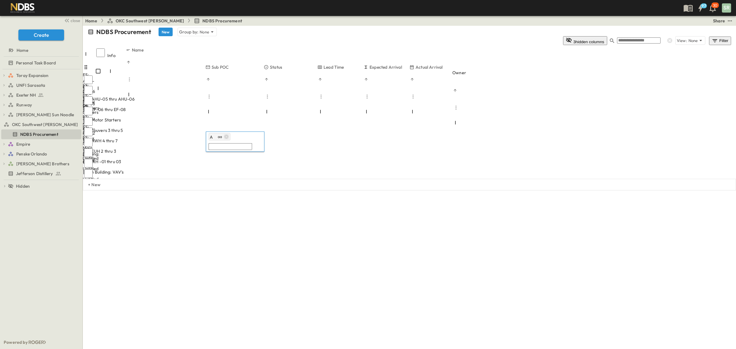
click at [226, 138] on icon "button" at bounding box center [227, 137] width 4 height 4
click at [226, 138] on input "text" at bounding box center [231, 136] width 44 height 7
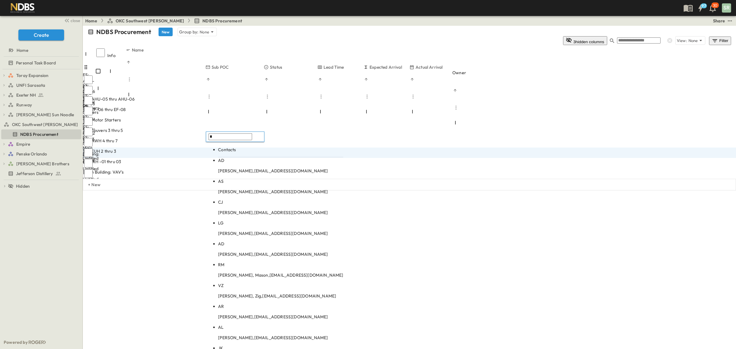
type input "*"
click at [232, 189] on p "[PERSON_NAME], [EMAIL_ADDRESS][DOMAIN_NAME]" at bounding box center [280, 192] width 125 height 6
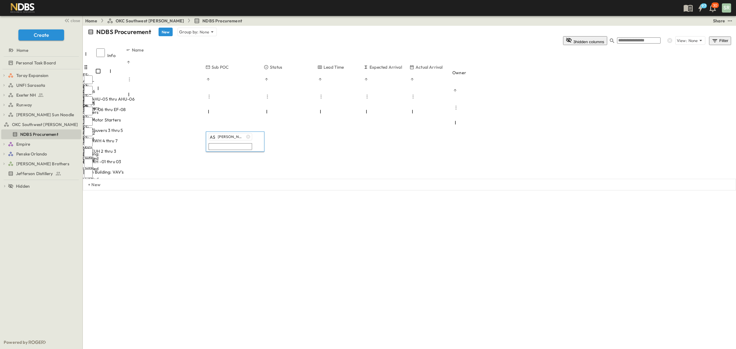
click at [298, 190] on div "NDBS Procurement New Group by: None 3 hidden columns View: None Filter Info Nam…" at bounding box center [409, 108] width 653 height 165
click at [259, 273] on div at bounding box center [233, 273] width 54 height 1
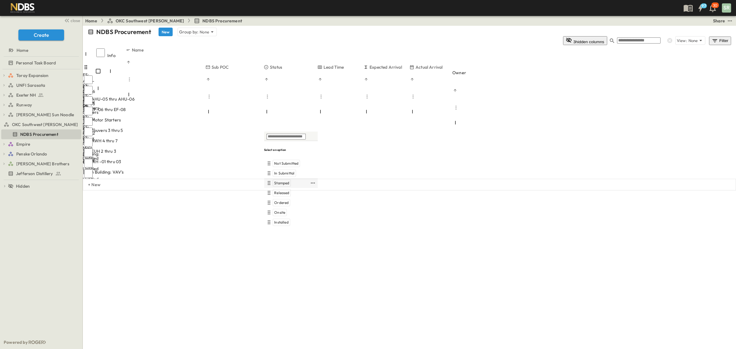
click at [283, 181] on span "Stamped" at bounding box center [281, 183] width 15 height 5
click at [336, 190] on div "NDBS Procurement New Group by: None 3 hidden columns View: None Filter Info Nam…" at bounding box center [409, 108] width 653 height 165
click at [250, 284] on span "Add Duration" at bounding box center [237, 287] width 26 height 6
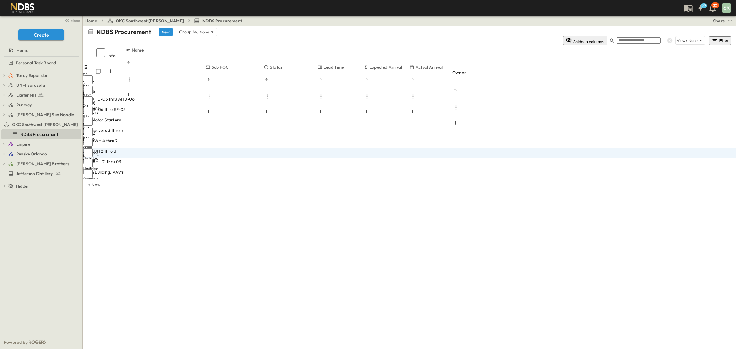
type input "*"
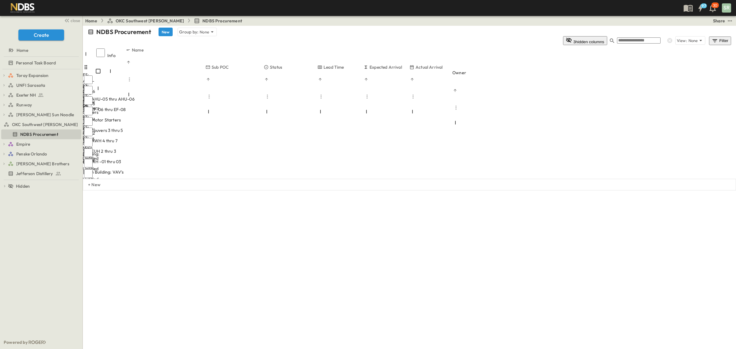
click at [256, 190] on div "NDBS Procurement New Group by: None 3 hidden columns View: None Filter Info Nam…" at bounding box center [409, 108] width 653 height 165
click at [113, 190] on span "Enter Material" at bounding box center [98, 193] width 29 height 6
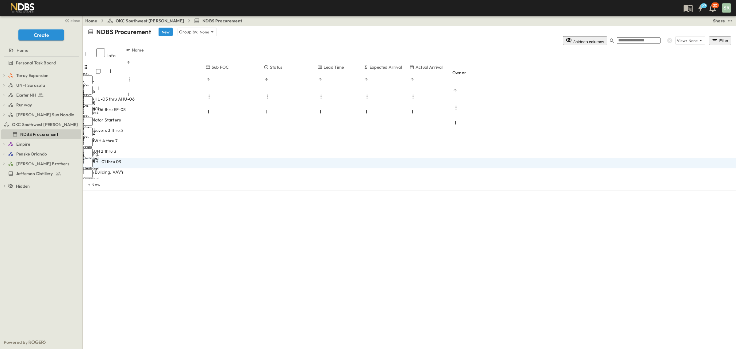
type input "*"
type input "**********"
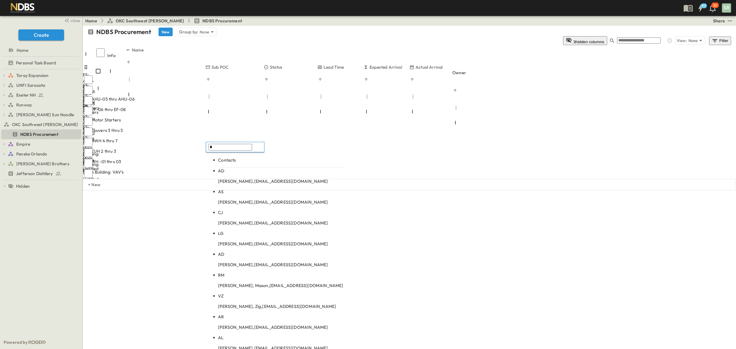
type input "*"
click at [227, 177] on body "97 30 SR close Create Home Personal Task Board Toray Expansion Toray PCCOs Tora…" at bounding box center [368, 174] width 736 height 349
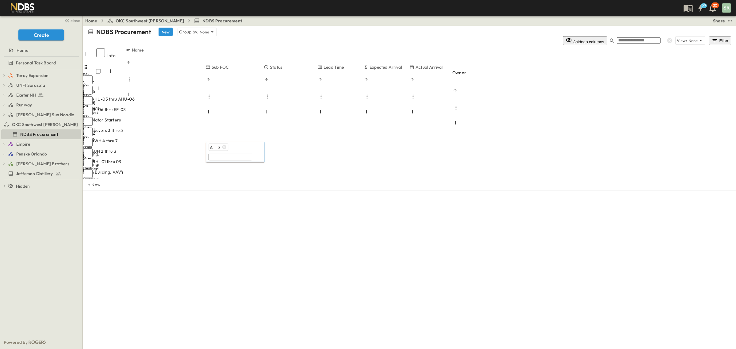
click at [279, 190] on div "NDBS Procurement New Group by: None 3 hidden columns View: None Filter Info Nam…" at bounding box center [409, 108] width 653 height 165
click at [226, 275] on span "a" at bounding box center [226, 277] width 2 height 5
click at [226, 147] on icon "button" at bounding box center [224, 147] width 4 height 4
click at [226, 147] on input "text" at bounding box center [231, 147] width 44 height 7
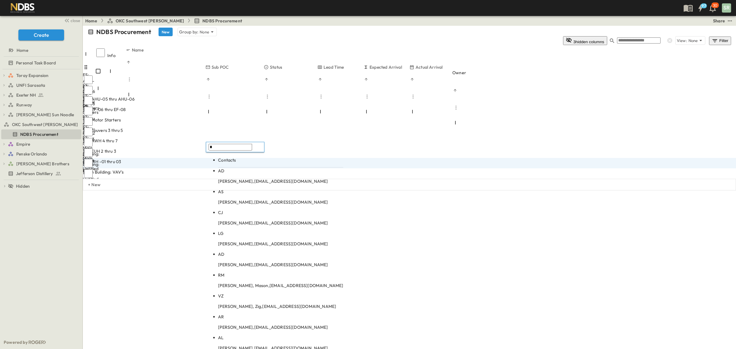
type input "*"
click at [240, 178] on body "97 30 SR close Create Home Personal Task Board Toray Expansion Toray PCCOs Tora…" at bounding box center [368, 174] width 736 height 349
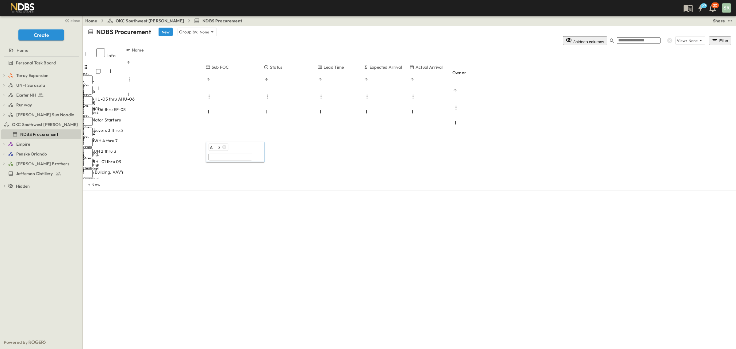
click at [287, 190] on div "NDBS Procurement New Group by: None 3 hidden columns View: None Filter Info Nam…" at bounding box center [409, 108] width 653 height 165
click at [224, 273] on div "A a" at bounding box center [223, 276] width 14 height 7
click at [226, 147] on icon "button" at bounding box center [224, 147] width 4 height 4
click at [226, 147] on input "text" at bounding box center [231, 147] width 44 height 7
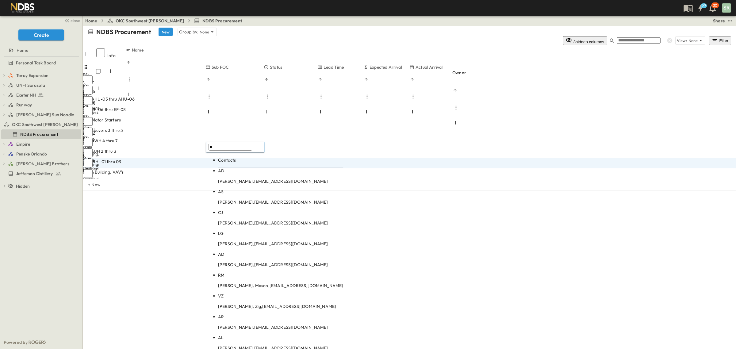
type input "*"
click at [230, 179] on body "97 30 SR close Create Home Personal Task Board Toray Expansion Toray PCCOs Tora…" at bounding box center [368, 174] width 736 height 349
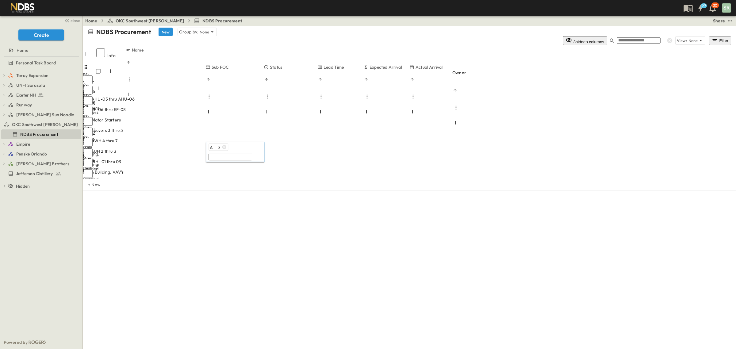
click at [280, 190] on div "NDBS Procurement New Group by: None 3 hidden columns View: None Filter Info Nam…" at bounding box center [409, 108] width 653 height 165
click at [226, 275] on span "a" at bounding box center [226, 277] width 2 height 5
click at [225, 148] on icon "button" at bounding box center [224, 147] width 5 height 5
click at [225, 148] on input "text" at bounding box center [231, 147] width 44 height 7
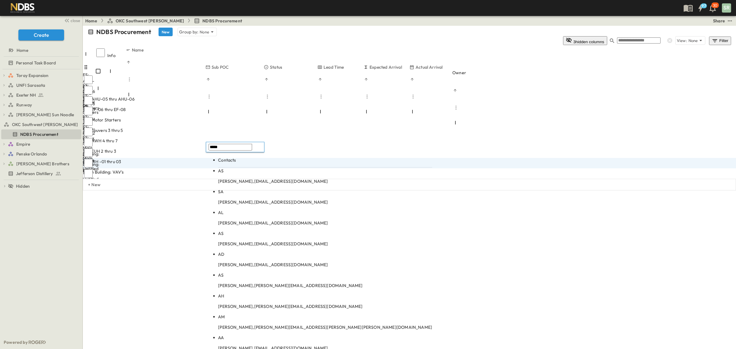
type input "*****"
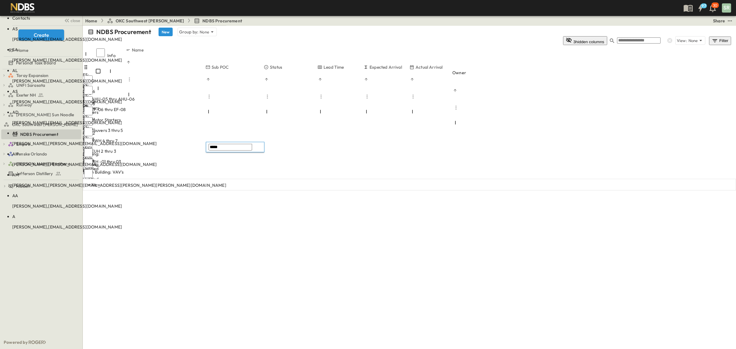
click at [231, 169] on body "97 30 SR close Create Home Personal Task Board Toray Expansion Toray PCCOs Tora…" at bounding box center [368, 174] width 736 height 349
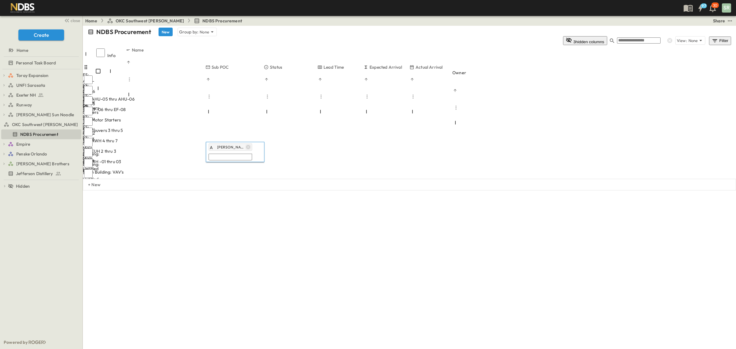
click at [246, 146] on icon "button" at bounding box center [248, 147] width 4 height 4
click at [229, 148] on input "text" at bounding box center [231, 147] width 44 height 7
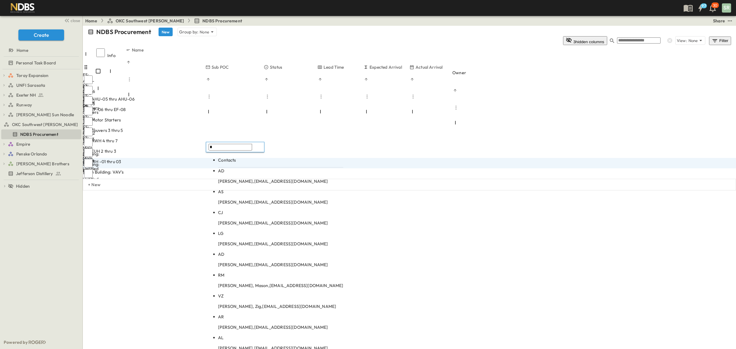
type input "*"
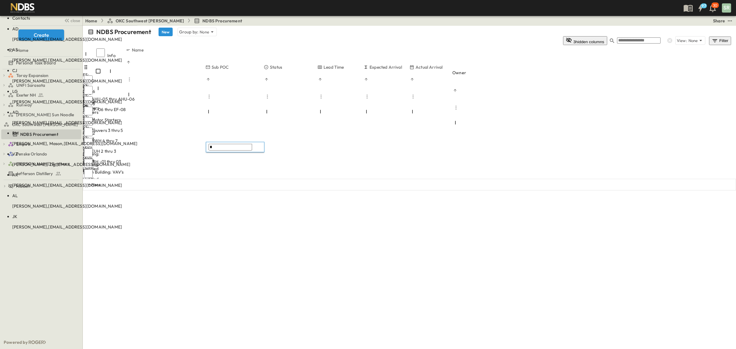
click at [137, 63] on p "[PERSON_NAME], [EMAIL_ADDRESS][DOMAIN_NAME]" at bounding box center [74, 60] width 125 height 6
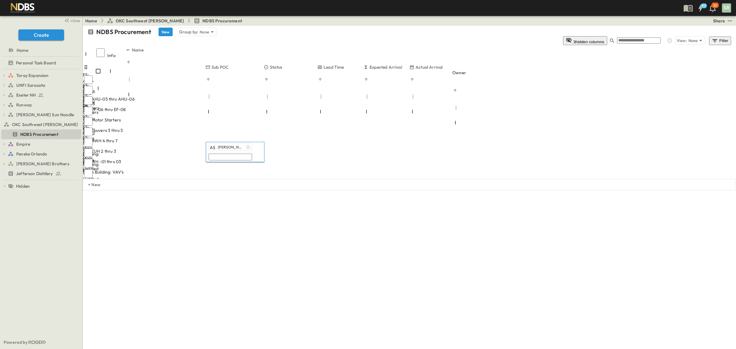
click at [259, 283] on div at bounding box center [233, 283] width 54 height 1
drag, startPoint x: 277, startPoint y: 186, endPoint x: 353, endPoint y: 198, distance: 76.8
click at [278, 191] on span "Stamped" at bounding box center [281, 193] width 15 height 5
click at [357, 190] on div "NDBS Procurement New Group by: None 3 hidden columns View: None Filter Info Nam…" at bounding box center [409, 108] width 653 height 165
click at [250, 294] on span "Add Duration" at bounding box center [237, 297] width 26 height 6
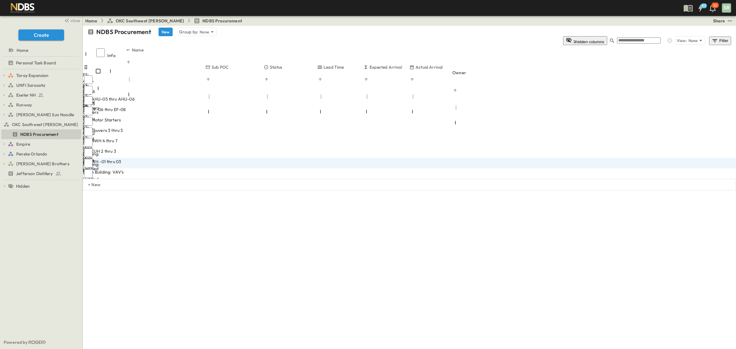
type input "*"
click at [350, 190] on div "NDBS Procurement New Group by: None 3 hidden columns View: None Filter Info Nam…" at bounding box center [409, 108] width 653 height 165
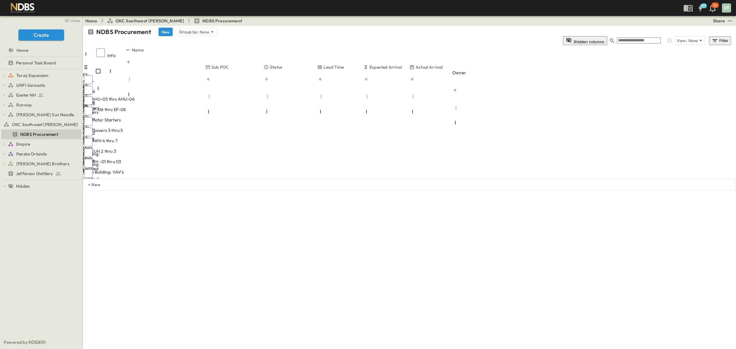
click at [157, 200] on div "Enter Material" at bounding box center [122, 203] width 77 height 6
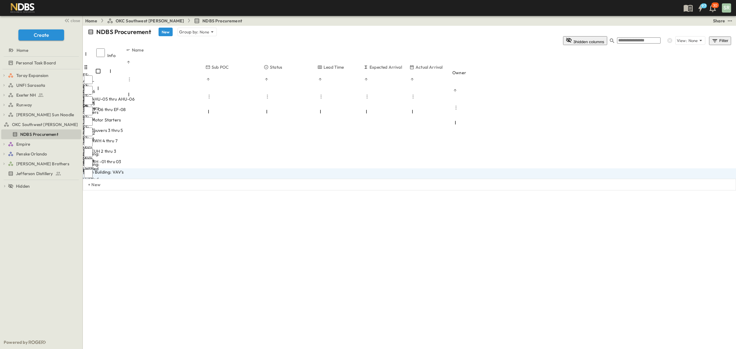
paste input "**********"
type input "**********"
click at [231, 284] on span "Add Contact" at bounding box center [219, 287] width 25 height 6
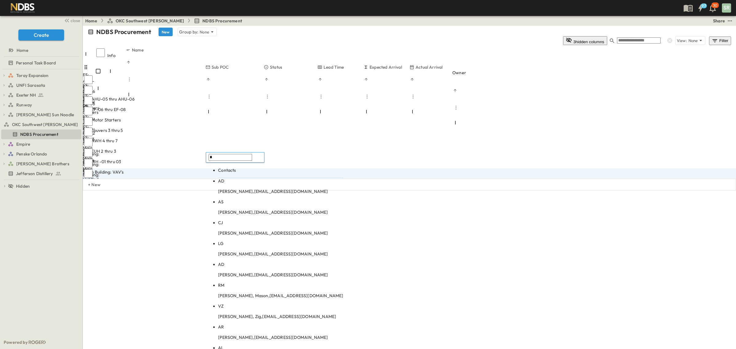
type input "*"
click at [236, 209] on p "[PERSON_NAME], [EMAIL_ADDRESS][DOMAIN_NAME]" at bounding box center [280, 212] width 125 height 6
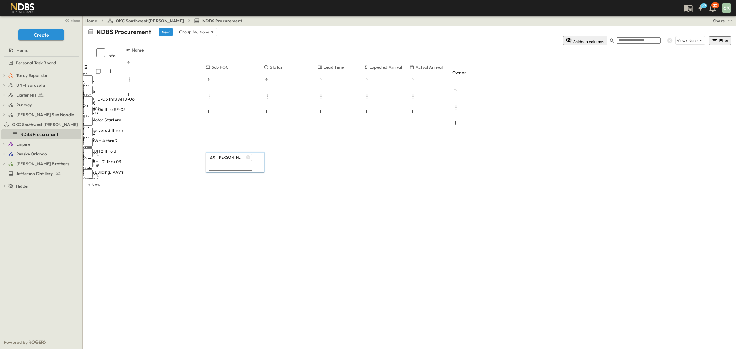
click at [270, 190] on div "NDBS Procurement New Group by: None 3 hidden columns View: None Filter Info Nam…" at bounding box center [409, 108] width 653 height 165
click at [259, 294] on div at bounding box center [233, 294] width 54 height 1
drag, startPoint x: 280, startPoint y: 196, endPoint x: 338, endPoint y: 214, distance: 60.8
click at [282, 201] on span "Stamped" at bounding box center [281, 203] width 15 height 5
click at [340, 190] on div "NDBS Procurement New Group by: None 3 hidden columns View: None Filter Info Nam…" at bounding box center [409, 108] width 653 height 165
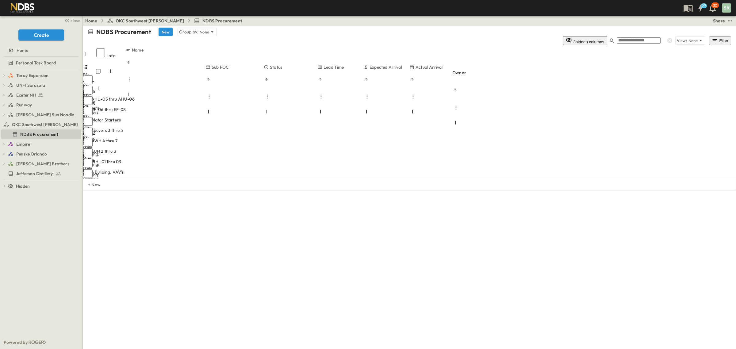
click at [250, 305] on span "Add Duration" at bounding box center [237, 308] width 26 height 6
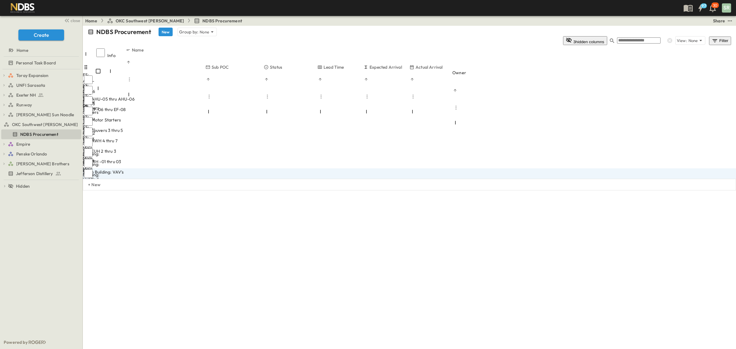
type input "*"
click at [272, 190] on div "NDBS Procurement New Group by: None 3 hidden columns View: None Filter Info Nam…" at bounding box center [409, 108] width 653 height 165
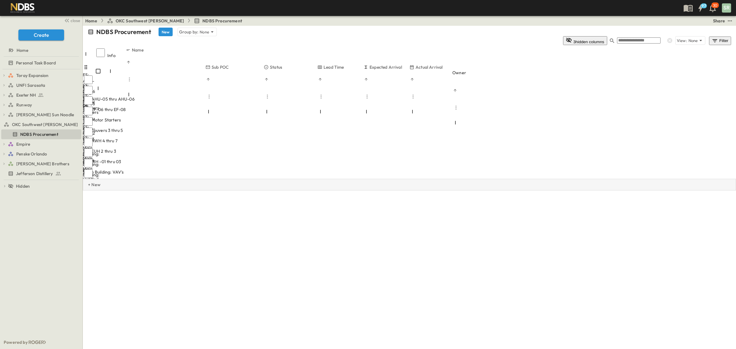
click at [86, 179] on div "+ New" at bounding box center [89, 184] width 13 height 11
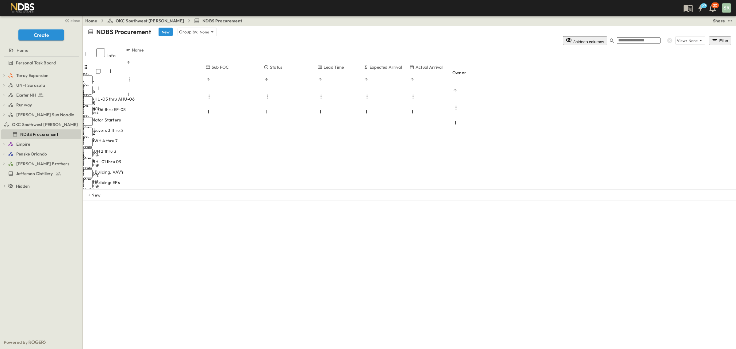
click at [113, 211] on span "Enter Material" at bounding box center [98, 214] width 29 height 6
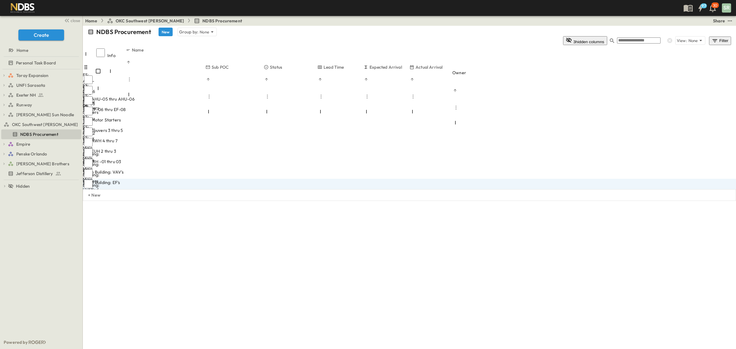
type input "*"
paste input "**********"
type input "**********"
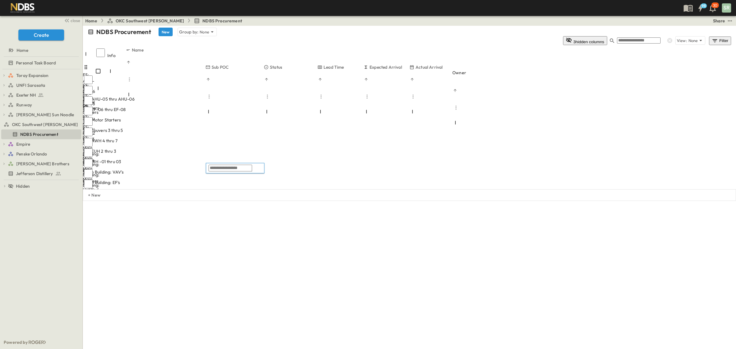
click at [220, 170] on input "text" at bounding box center [231, 168] width 44 height 7
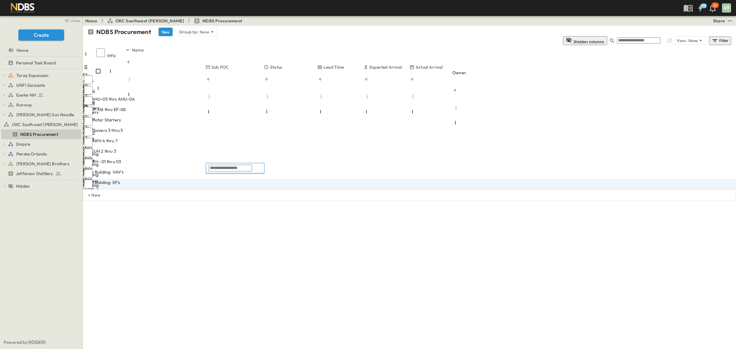
click at [219, 169] on input "text" at bounding box center [231, 168] width 44 height 7
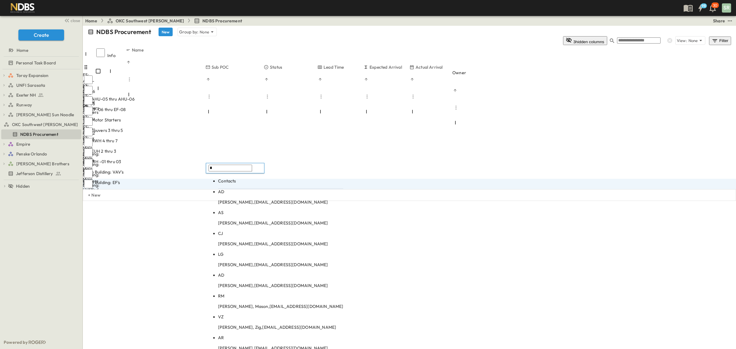
type input "*"
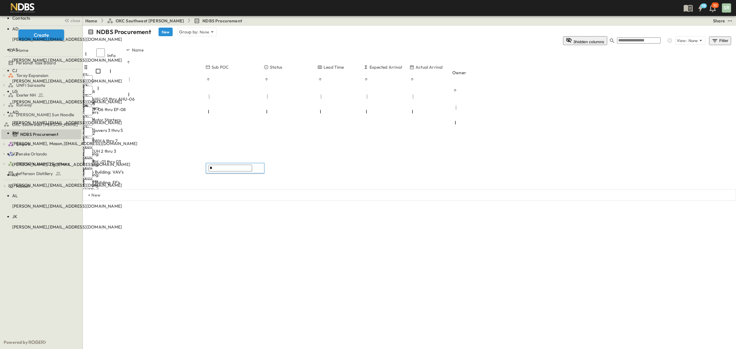
click at [137, 63] on p "[PERSON_NAME], [EMAIL_ADDRESS][DOMAIN_NAME]" at bounding box center [74, 60] width 125 height 6
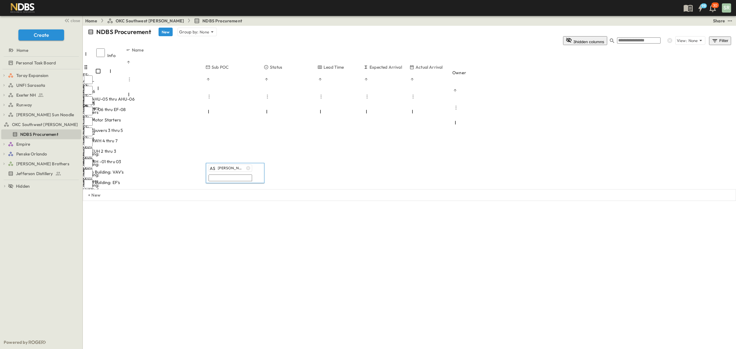
click at [252, 201] on div "NDBS Procurement New Group by: None 3 hidden columns View: None Filter Info Nam…" at bounding box center [409, 113] width 653 height 175
click at [259, 314] on div at bounding box center [233, 314] width 54 height 1
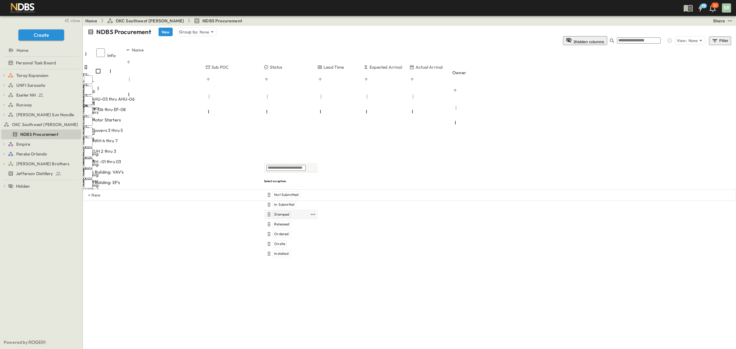
click at [279, 212] on span "Stamped" at bounding box center [281, 214] width 15 height 5
click at [364, 201] on div "NDBS Procurement New Group by: None 3 hidden columns View: None Filter Info Nam…" at bounding box center [409, 113] width 653 height 175
click at [250, 325] on span "Add Duration" at bounding box center [237, 328] width 26 height 6
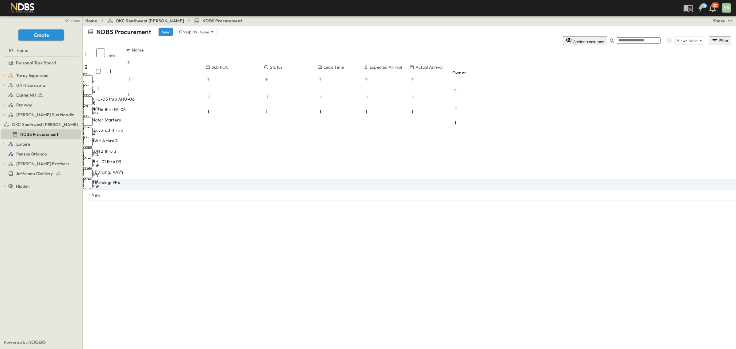
type input "*"
click at [365, 201] on div "NDBS Procurement New Group by: None 3 hidden columns View: None Filter Info Nam…" at bounding box center [409, 113] width 653 height 175
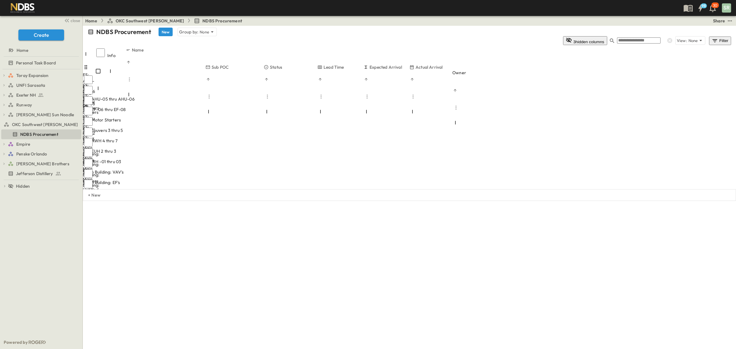
click at [378, 201] on div "NDBS Procurement New Group by: None 3 hidden columns View: None Filter Info Nam…" at bounding box center [409, 113] width 653 height 175
click at [129, 33] on p "NDBS Procurement" at bounding box center [123, 32] width 55 height 9
drag, startPoint x: 140, startPoint y: 29, endPoint x: 92, endPoint y: 34, distance: 48.3
click at [92, 32] on div "**********" at bounding box center [410, 33] width 644 height 10
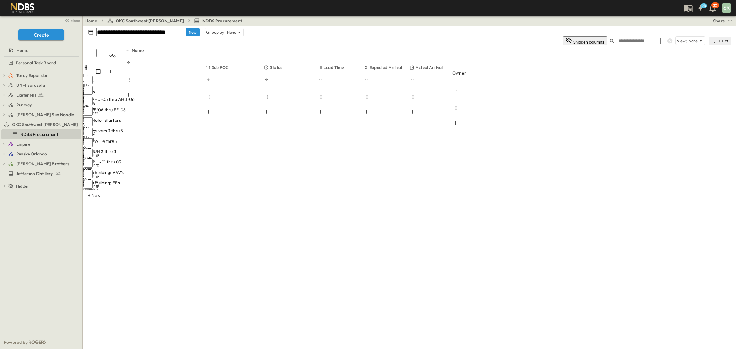
type input "**********"
click at [195, 201] on div "**********" at bounding box center [409, 113] width 653 height 175
click at [190, 201] on div "OKC SW Beverages Procurement New Group by: None 3 hidden columns View: None Fil…" at bounding box center [409, 113] width 653 height 175
click at [92, 192] on p "+ New" at bounding box center [90, 195] width 4 height 6
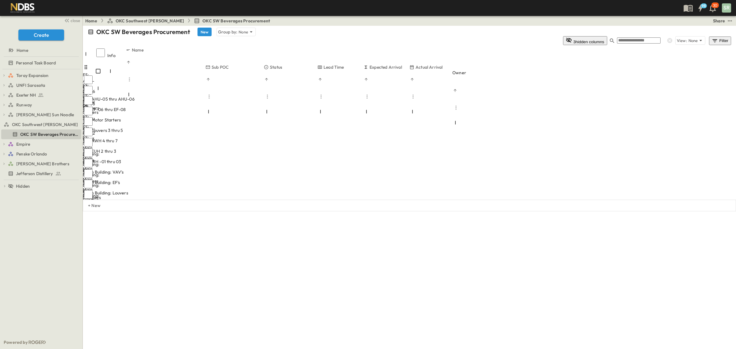
click at [113, 221] on span "Enter Material" at bounding box center [98, 224] width 29 height 6
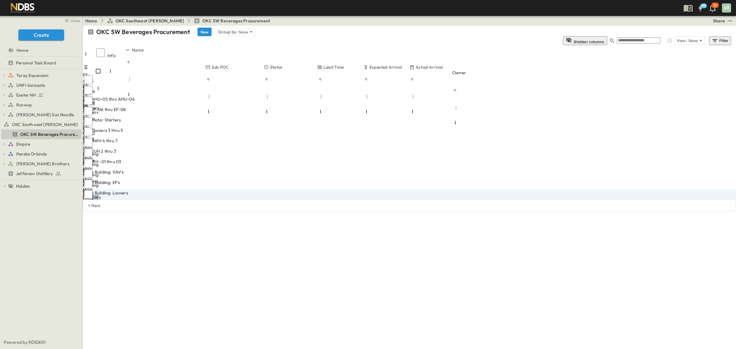
click at [144, 211] on span "Main Building: Electric Heaters" at bounding box center [114, 214] width 60 height 6
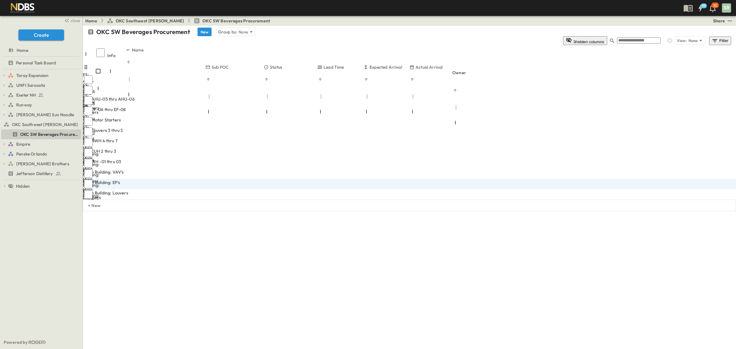
drag, startPoint x: 154, startPoint y: 168, endPoint x: 124, endPoint y: 167, distance: 30.1
click at [124, 179] on div "**********" at bounding box center [409, 184] width 653 height 10
drag, startPoint x: 132, startPoint y: 167, endPoint x: 155, endPoint y: 180, distance: 26.5
click at [165, 211] on div "**********" at bounding box center [409, 119] width 653 height 186
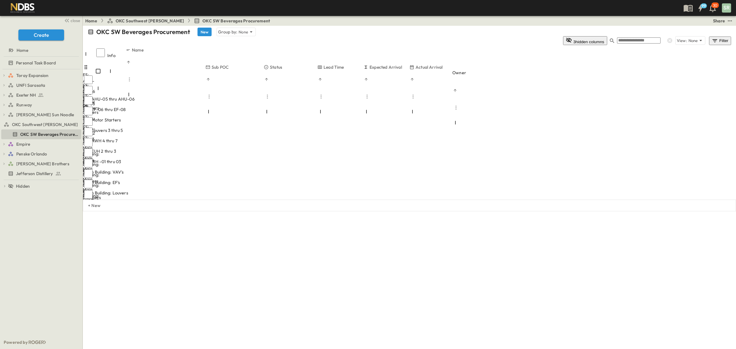
click at [144, 211] on span "Main Building: Electric Heaters" at bounding box center [114, 214] width 60 height 6
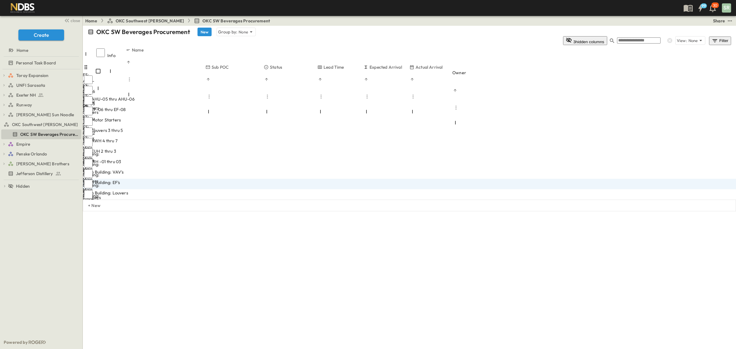
drag, startPoint x: 157, startPoint y: 167, endPoint x: 141, endPoint y: 166, distance: 15.4
drag, startPoint x: 155, startPoint y: 167, endPoint x: 129, endPoint y: 163, distance: 26.3
click at [129, 210] on div "**********" at bounding box center [123, 215] width 80 height 10
click at [113, 221] on span "Enter Material" at bounding box center [98, 224] width 29 height 6
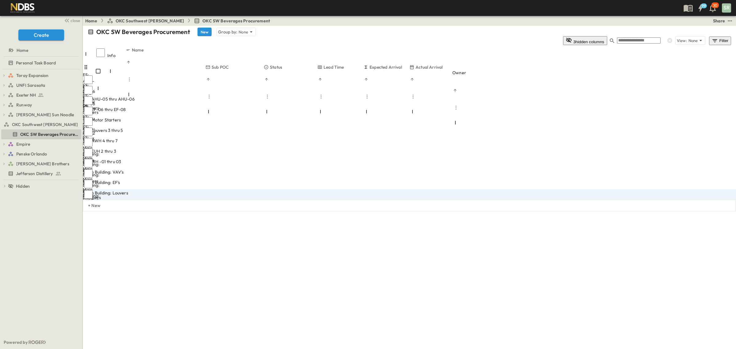
drag, startPoint x: 186, startPoint y: 181, endPoint x: 156, endPoint y: 180, distance: 30.7
click at [126, 221] on input "**********" at bounding box center [105, 224] width 44 height 6
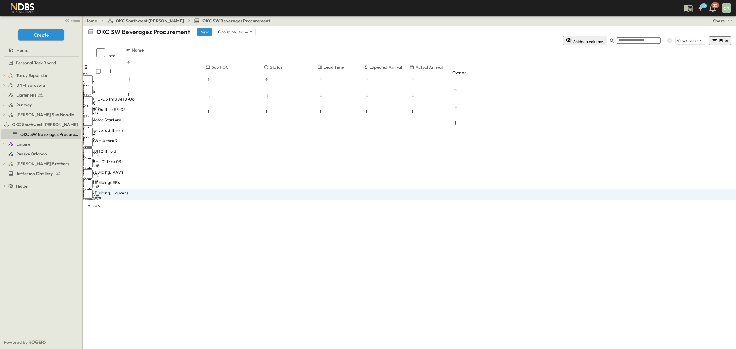
click at [126, 221] on input "**********" at bounding box center [105, 224] width 44 height 6
type input "**********"
click at [208, 211] on div "**********" at bounding box center [409, 119] width 653 height 186
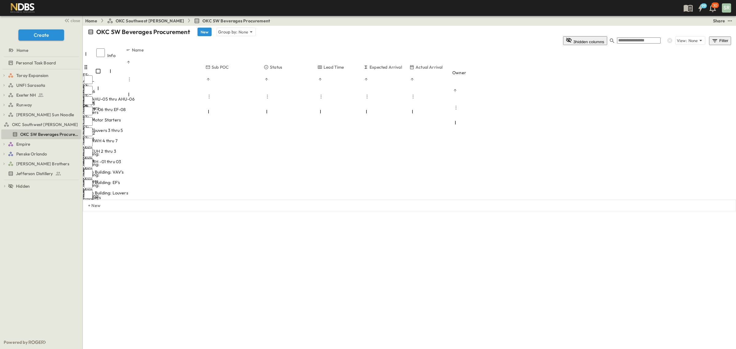
click at [227, 325] on span "Add Contact" at bounding box center [219, 328] width 25 height 6
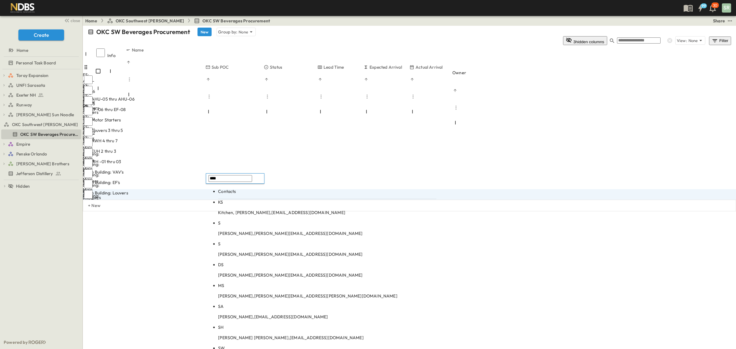
type input "****"
click at [232, 200] on body "99 30 SR close Create Home Personal Task Board Toray Expansion Toray PCCOs Tora…" at bounding box center [368, 174] width 736 height 349
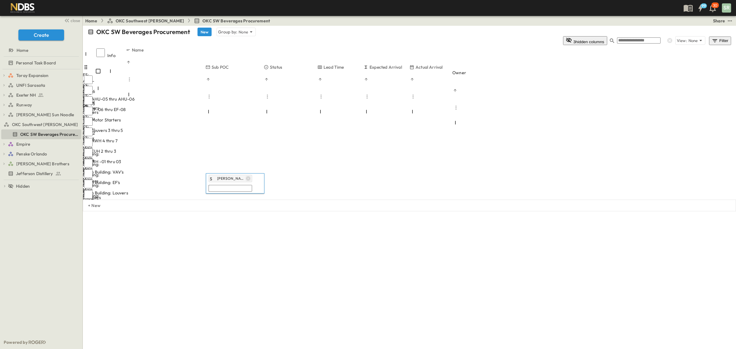
click at [246, 178] on icon "button" at bounding box center [248, 178] width 4 height 4
click at [232, 178] on input "text" at bounding box center [231, 178] width 44 height 7
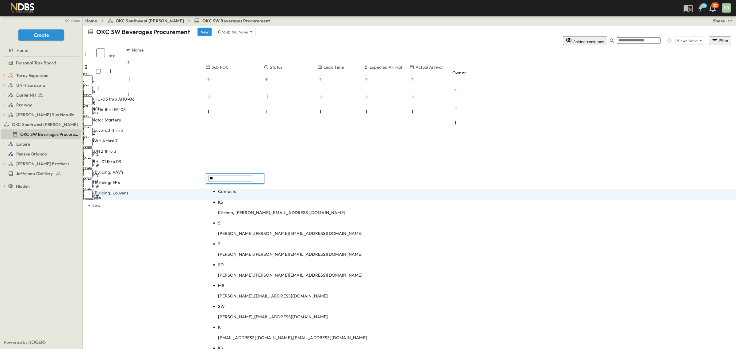
type input "**"
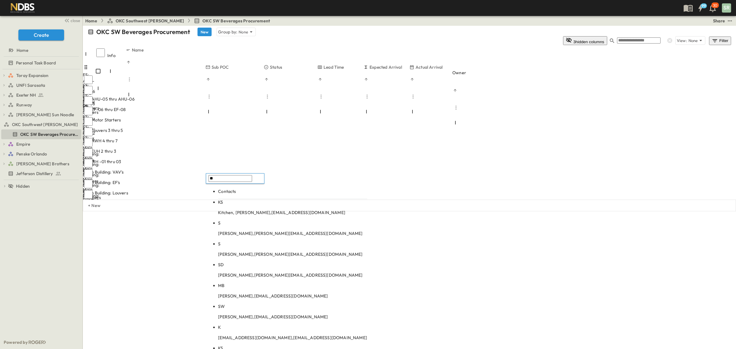
click at [243, 200] on body "99 30 SR close Create Home Personal Task Board Toray Expansion Toray PCCOs Tora…" at bounding box center [368, 174] width 736 height 349
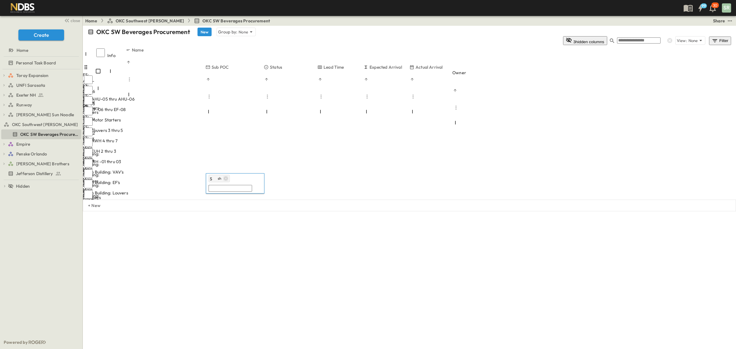
click at [225, 176] on icon "button" at bounding box center [226, 178] width 5 height 5
click at [228, 181] on input "text" at bounding box center [231, 178] width 44 height 7
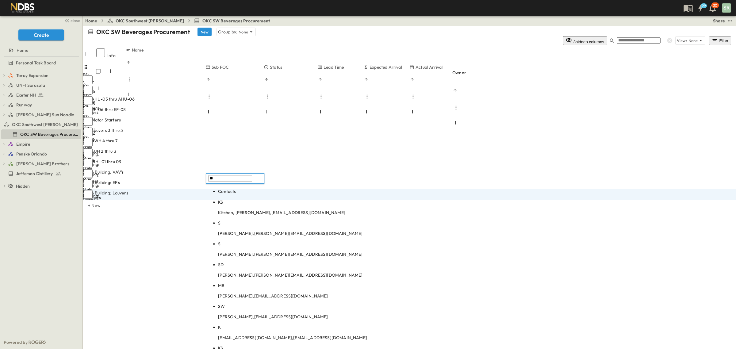
type input "**"
click at [240, 202] on body "99 30 SR close Create Home Personal Task Board Toray Expansion Toray PCCOs Tora…" at bounding box center [368, 174] width 736 height 349
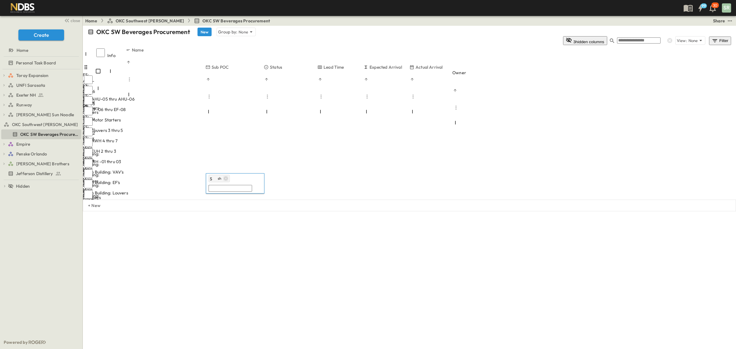
click at [224, 177] on icon "button" at bounding box center [226, 178] width 5 height 5
click at [224, 177] on input "text" at bounding box center [231, 178] width 44 height 7
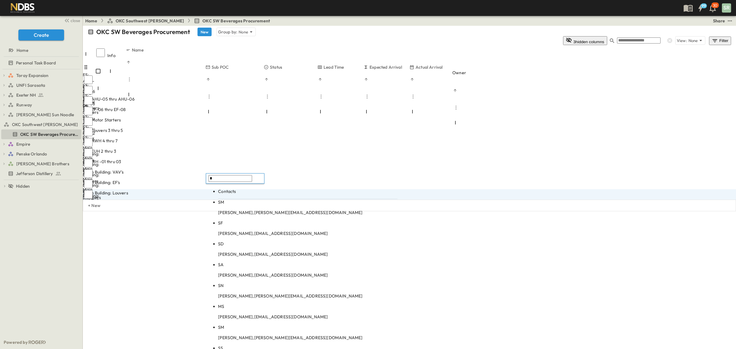
scroll to position [20, 0]
type input "*"
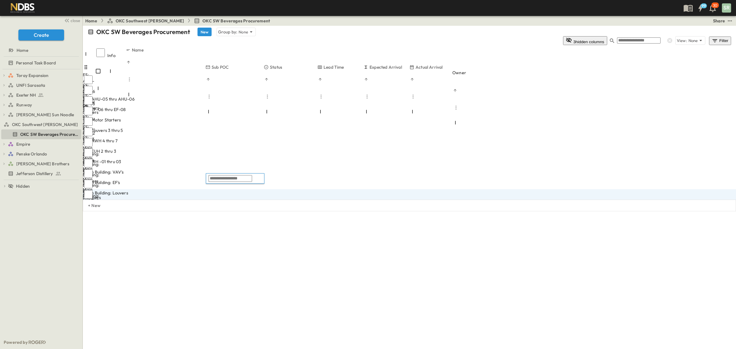
scroll to position [0, 0]
type input "****"
click at [230, 199] on body "99 30 SR close Create Home Personal Task Board Toray Expansion Toray PCCOs Tora…" at bounding box center [368, 174] width 736 height 349
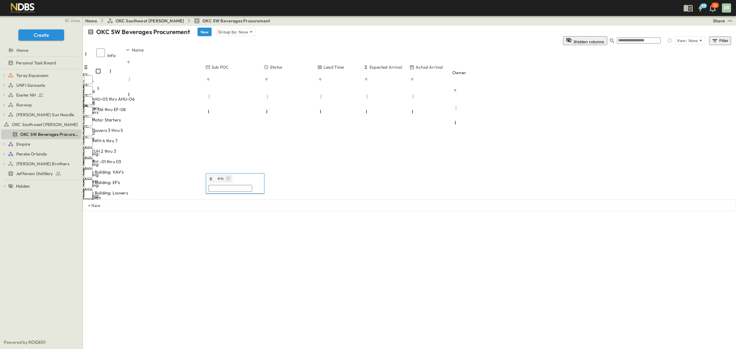
click at [227, 177] on icon "button" at bounding box center [228, 178] width 4 height 4
click at [268, 211] on div "OKC SW Beverages Procurement New Group by: None 3 hidden columns View: None Fil…" at bounding box center [409, 119] width 653 height 186
click at [259, 335] on div at bounding box center [233, 335] width 54 height 1
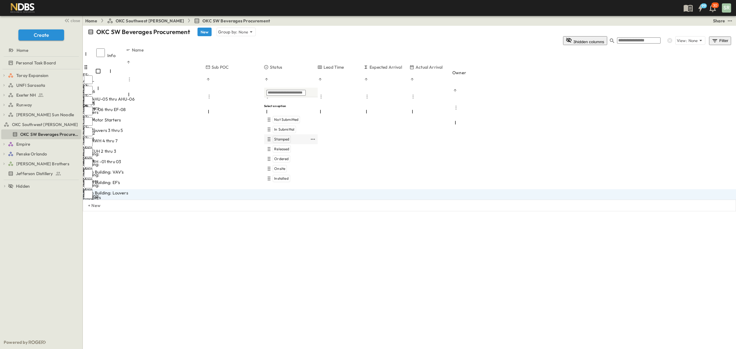
click at [282, 138] on span "Stamped" at bounding box center [281, 139] width 15 height 5
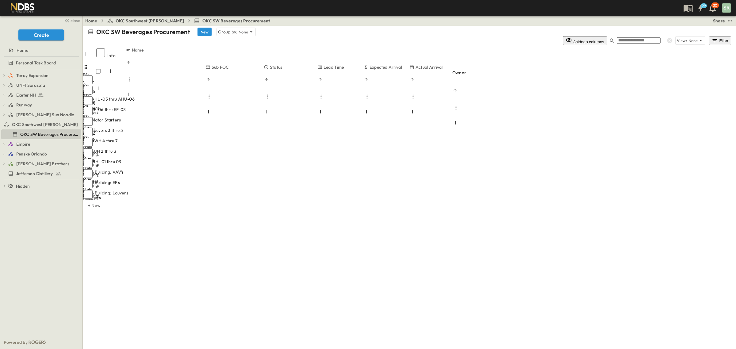
click at [295, 211] on div "OKC SW Beverages Procurement New Group by: None 3 hidden columns View: None Fil…" at bounding box center [409, 119] width 653 height 186
click at [250, 346] on span "Add Duration" at bounding box center [237, 349] width 26 height 6
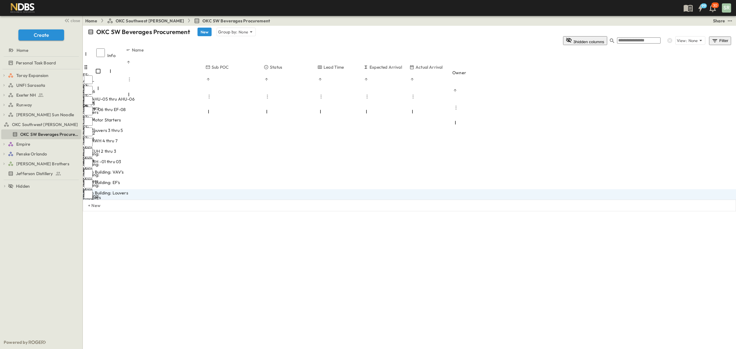
type input "*"
click at [349, 211] on div "OKC SW Beverages Procurement New Group by: None 3 hidden columns View: None Fil…" at bounding box center [409, 119] width 653 height 186
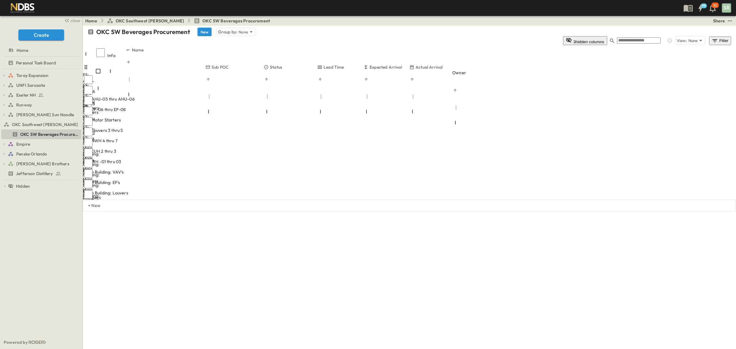
click at [145, 211] on div "OKC SW Beverages Procurement New Group by: None 3 hidden columns View: None Fil…" at bounding box center [409, 119] width 653 height 186
click at [92, 202] on p "+ New" at bounding box center [90, 205] width 4 height 6
click at [177, 222] on div "OKC SW Beverages Procurement New Group by: None 3 hidden columns View: None Fil…" at bounding box center [409, 124] width 653 height 196
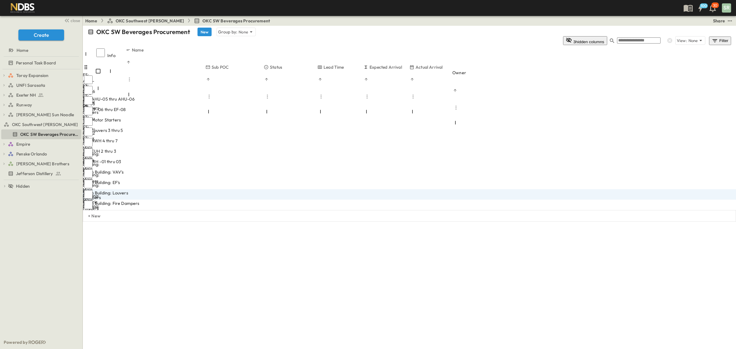
type input "*"
click at [344, 222] on div "OKC SW Beverages Procurement New Group by: None 3 hidden columns View: None Fil…" at bounding box center [409, 124] width 653 height 196
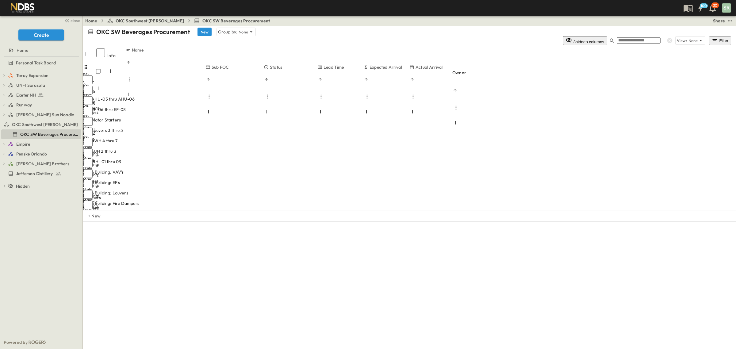
click at [161, 232] on div "Enter Material" at bounding box center [122, 235] width 77 height 6
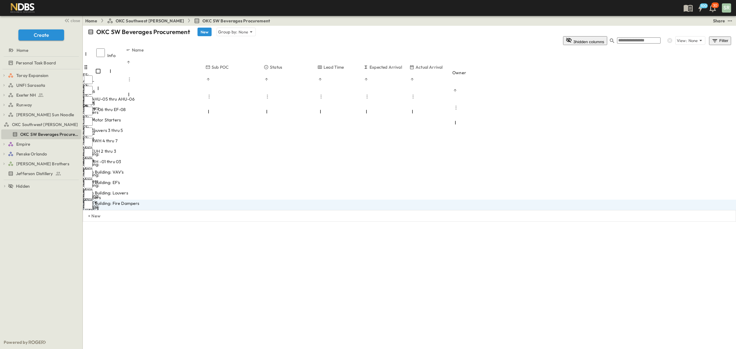
paste input "**********"
type input "**********"
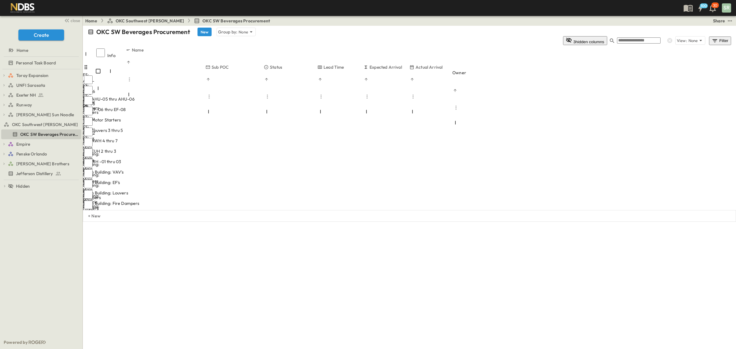
click at [223, 336] on span "Add Contact" at bounding box center [219, 339] width 25 height 6
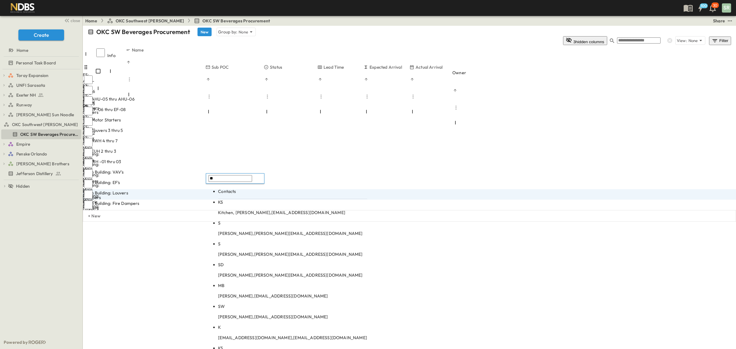
type input "**"
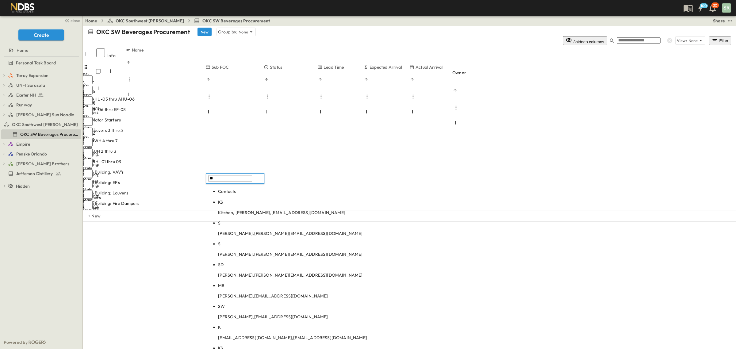
click at [236, 200] on body "100 30 SR close Create Home Personal Task Board Toray Expansion Toray PCCOs Tor…" at bounding box center [368, 174] width 736 height 349
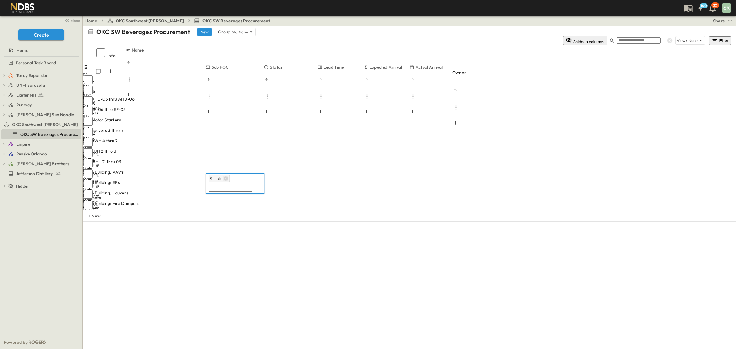
click at [226, 178] on icon "button" at bounding box center [226, 178] width 5 height 5
click at [226, 178] on input "text" at bounding box center [231, 178] width 44 height 7
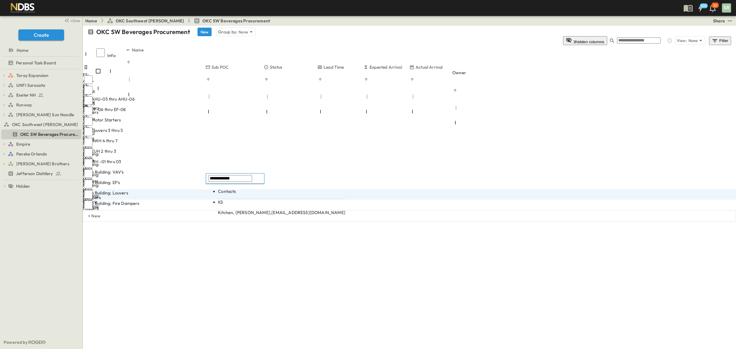
type input "**********"
click at [242, 209] on p "Kitchen, [PERSON_NAME], [EMAIL_ADDRESS][DOMAIN_NAME]" at bounding box center [281, 212] width 127 height 6
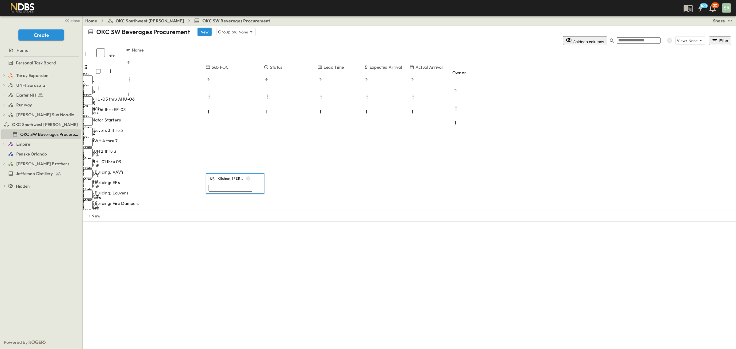
click at [291, 222] on div "OKC SW Beverages Procurement New Group by: None 3 hidden columns View: None Fil…" at bounding box center [409, 124] width 653 height 196
click at [241, 346] on div "Add Contact" at bounding box center [235, 349] width 58 height 7
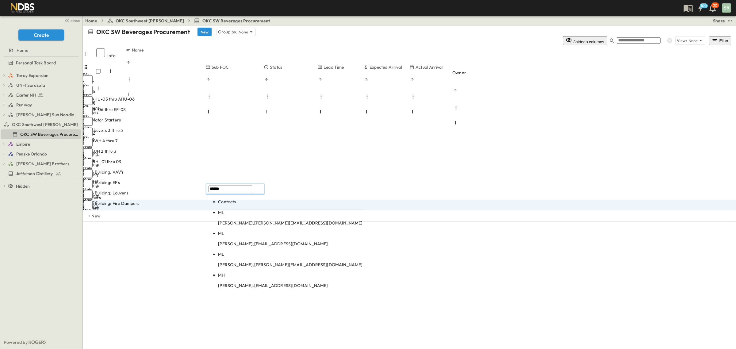
type input "******"
click at [233, 220] on p "[PERSON_NAME], [PERSON_NAME][EMAIL_ADDRESS][DOMAIN_NAME]" at bounding box center [290, 223] width 144 height 6
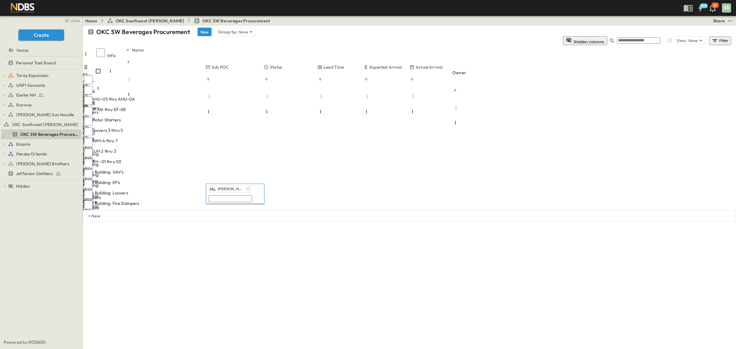
click at [236, 213] on div "OKC SW Beverages Procurement New Group by: None 3 hidden columns View: None Fil…" at bounding box center [409, 124] width 653 height 196
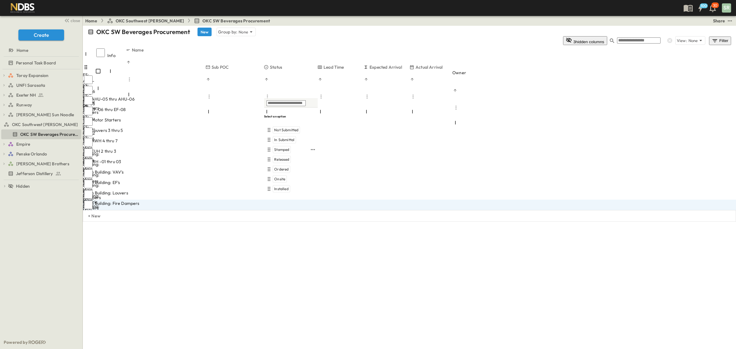
drag, startPoint x: 280, startPoint y: 148, endPoint x: 358, endPoint y: 242, distance: 122.0
click at [281, 149] on span "Stamped" at bounding box center [281, 149] width 15 height 5
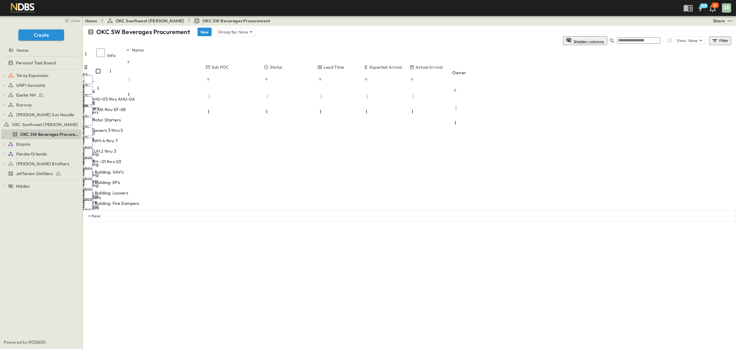
click at [364, 222] on div "OKC SW Beverages Procurement New Group by: None 3 hidden columns View: None Fil…" at bounding box center [409, 124] width 653 height 196
click at [232, 222] on div "OKC SW Beverages Procurement New Group by: None 3 hidden columns View: None Fil…" at bounding box center [409, 124] width 653 height 196
click at [342, 222] on div "OKC SW Beverages Procurement New Group by: None 3 hidden columns View: None Fil…" at bounding box center [409, 124] width 653 height 196
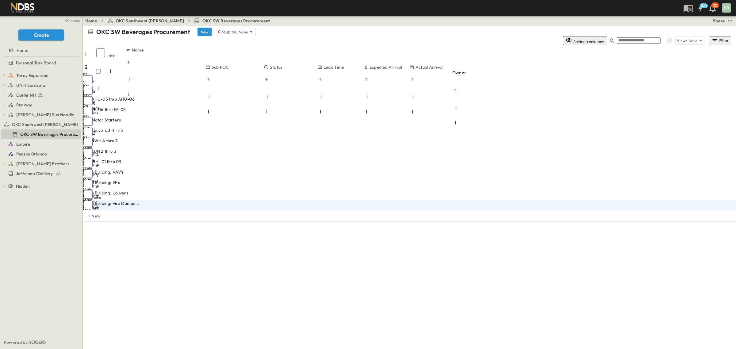
type input "**"
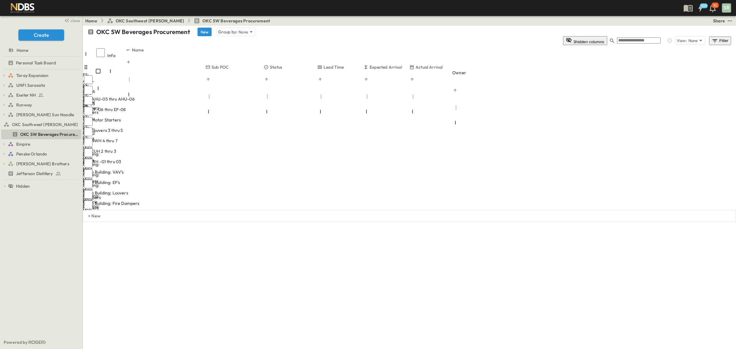
click at [385, 222] on div "OKC SW Beverages Procurement New Group by: None 3 hidden columns View: None Fil…" at bounding box center [409, 124] width 653 height 196
click at [406, 222] on div "OKC SW Beverages Procurement New Group by: None 3 hidden columns View: None Fil…" at bounding box center [409, 124] width 653 height 196
drag, startPoint x: 264, startPoint y: 42, endPoint x: 246, endPoint y: 40, distance: 17.9
click at [246, 105] on div at bounding box center [226, 113] width 40 height 17
click at [209, 222] on div "OKC SW Beverages Procurement New Group by: None 3 hidden columns View: None Fil…" at bounding box center [409, 124] width 653 height 196
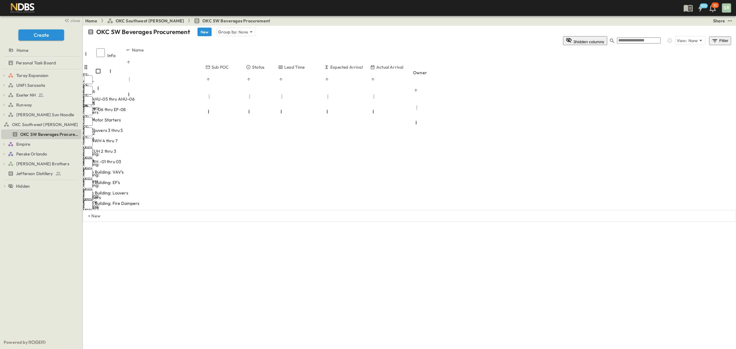
drag, startPoint x: 300, startPoint y: 44, endPoint x: 278, endPoint y: 45, distance: 21.8
click at [278, 105] on div at bounding box center [262, 113] width 32 height 17
drag, startPoint x: 278, startPoint y: 42, endPoint x: 274, endPoint y: 42, distance: 4.3
click at [274, 105] on div at bounding box center [260, 113] width 28 height 17
click at [290, 222] on div "OKC SW Beverages Procurement New Group by: None 3 hidden columns View: None Fil…" at bounding box center [409, 124] width 653 height 196
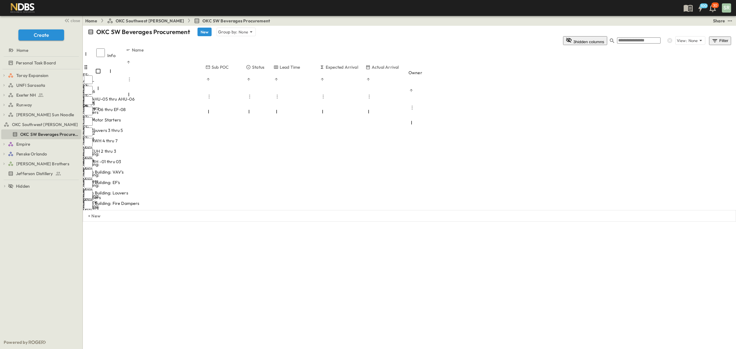
click at [237, 222] on div "OKC SW Beverages Procurement New Group by: None 3 hidden columns View: None Fil…" at bounding box center [409, 124] width 653 height 196
click at [315, 222] on div "OKC SW Beverages Procurement New Group by: None 3 hidden columns View: None Fil…" at bounding box center [409, 124] width 653 height 196
click at [238, 222] on div "OKC SW Beverages Procurement New Group by: None 3 hidden columns View: None Fil…" at bounding box center [409, 124] width 653 height 196
